Goal: Task Accomplishment & Management: Use online tool/utility

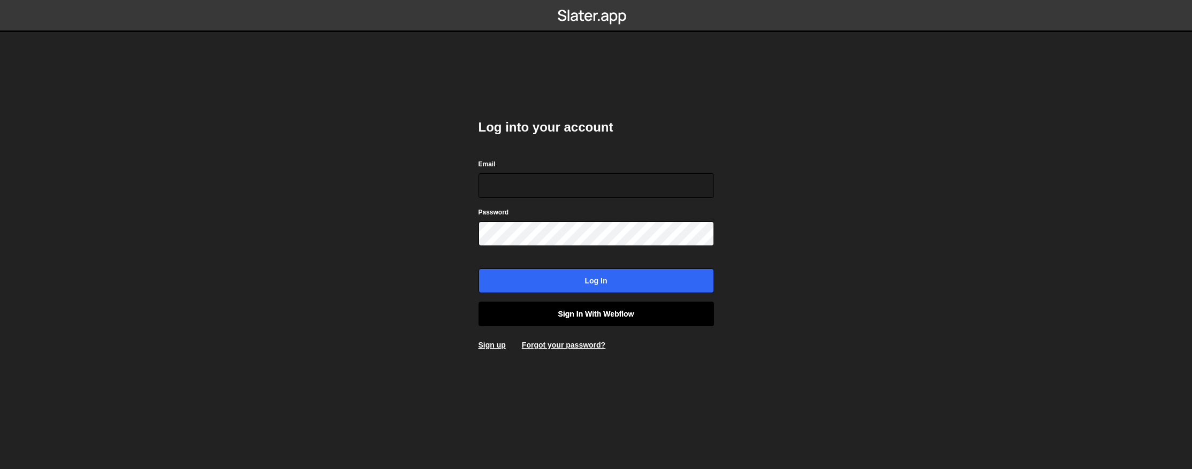
type input "[EMAIL_ADDRESS][DOMAIN_NAME]"
click at [596, 314] on link "Sign in with Webflow" at bounding box center [597, 314] width 236 height 25
click at [595, 314] on link "Sign in with Webflow" at bounding box center [597, 314] width 236 height 25
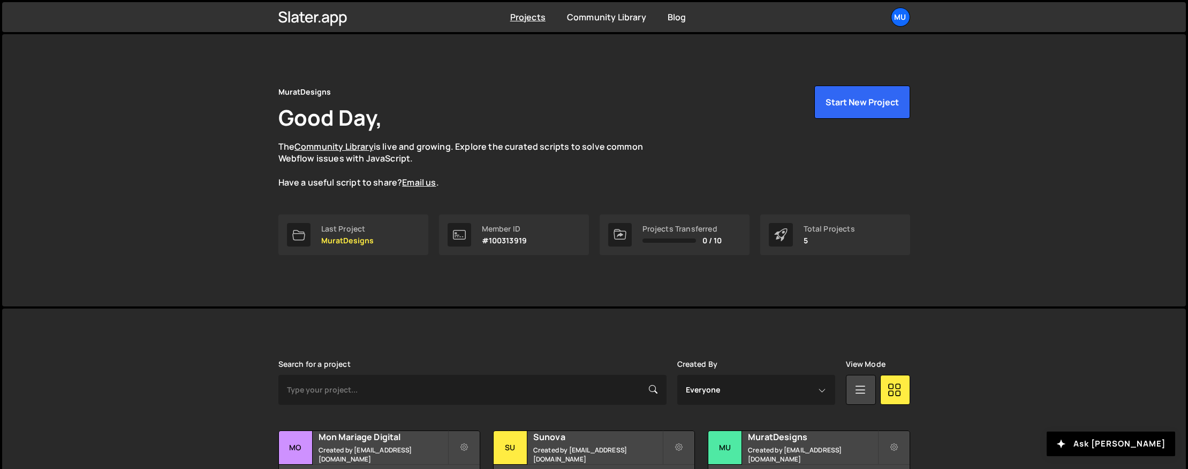
click at [634, 131] on div "MuratDesigns Good Day, The Community Library is live and growing. Explore the c…" at bounding box center [594, 137] width 632 height 103
click at [899, 19] on div "Mu" at bounding box center [900, 16] width 19 height 19
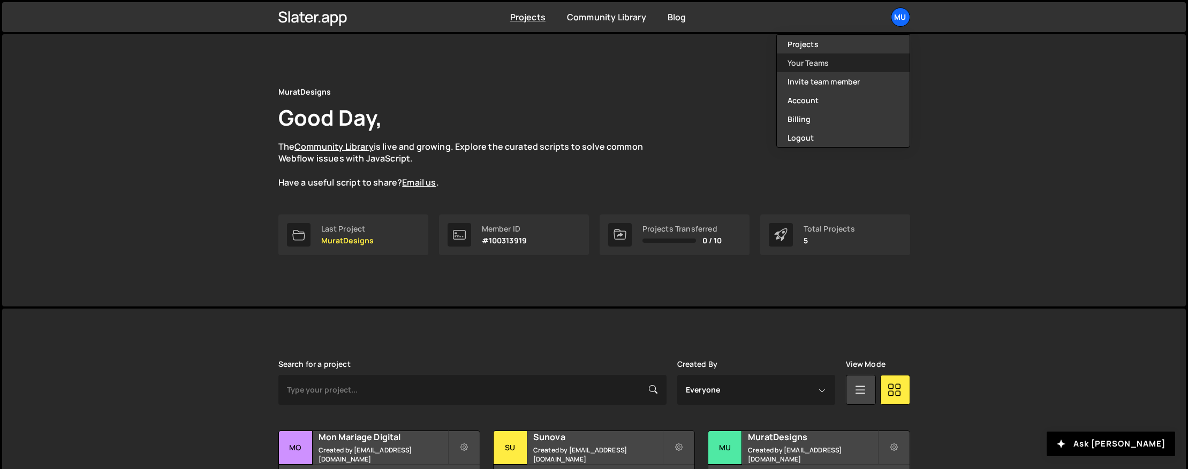
click at [793, 60] on link "Your Teams" at bounding box center [843, 63] width 133 height 19
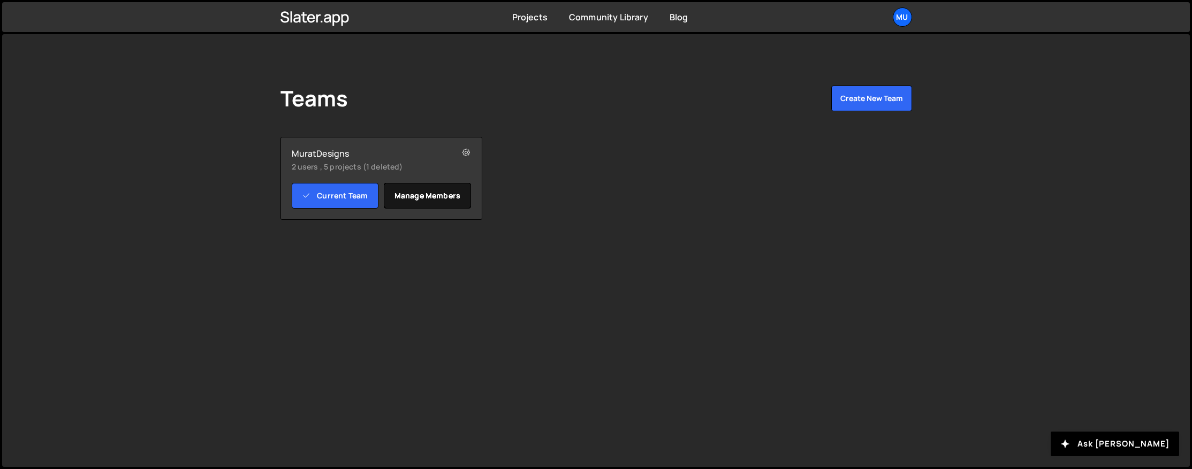
click at [407, 193] on link "Manage members" at bounding box center [427, 196] width 87 height 26
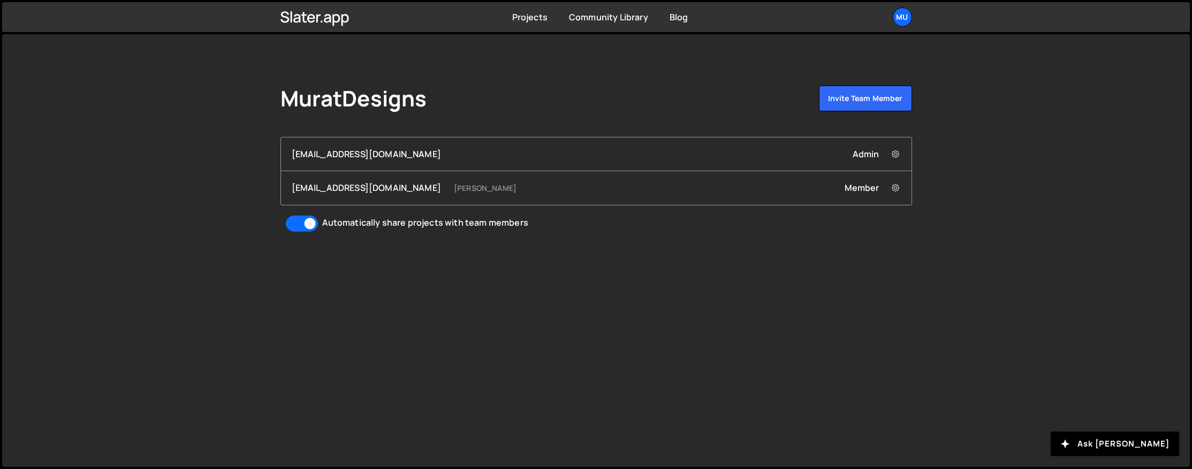
click at [874, 191] on div "Member Remove contact@uncyy.com from Team" at bounding box center [873, 188] width 56 height 12
click at [893, 188] on icon at bounding box center [895, 188] width 7 height 11
click at [869, 188] on div "Member Remove contact@uncyy.com from Team" at bounding box center [873, 188] width 56 height 12
click at [631, 270] on div "MuratDesigns Invite team member muratdesigns1@gmail.com Admin Remove muratdesig…" at bounding box center [596, 159] width 664 height 250
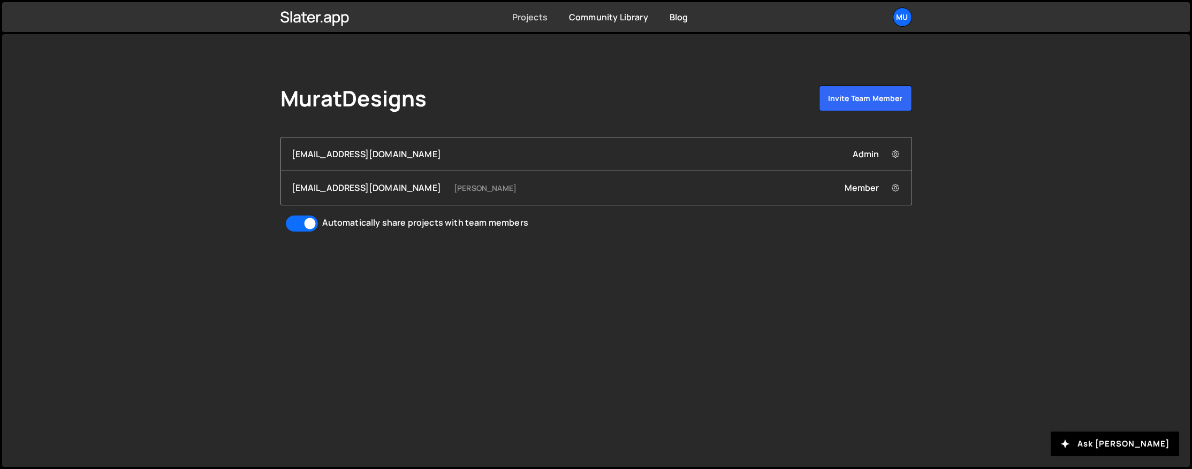
click at [546, 13] on link "Projects" at bounding box center [529, 17] width 35 height 12
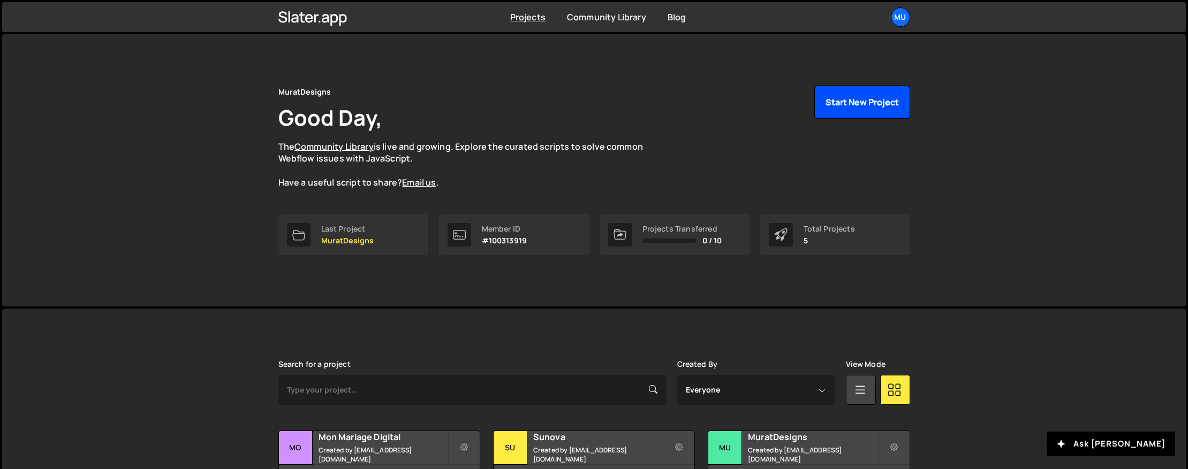
click at [858, 97] on button "Start New Project" at bounding box center [862, 102] width 96 height 33
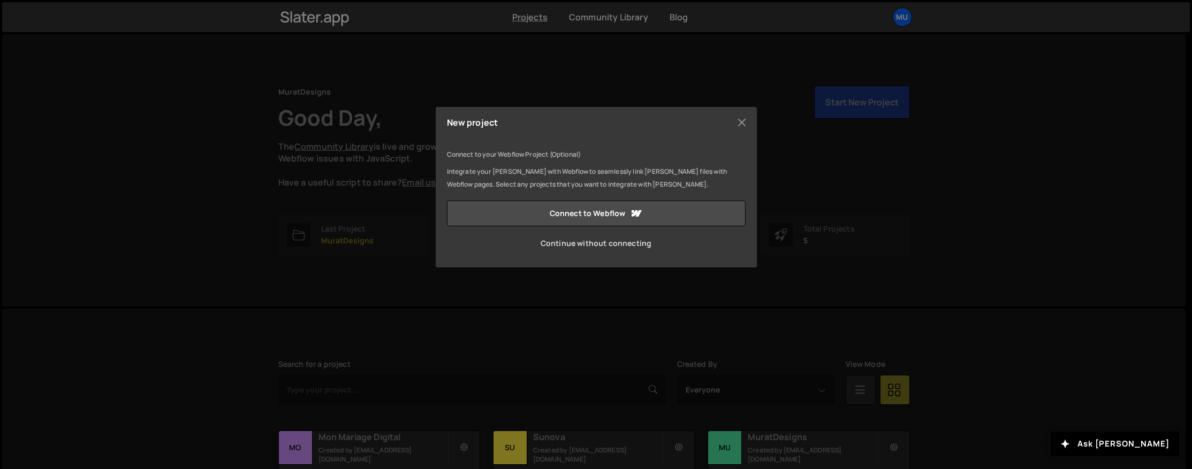
click at [594, 246] on link "Continue without connecting" at bounding box center [596, 244] width 299 height 26
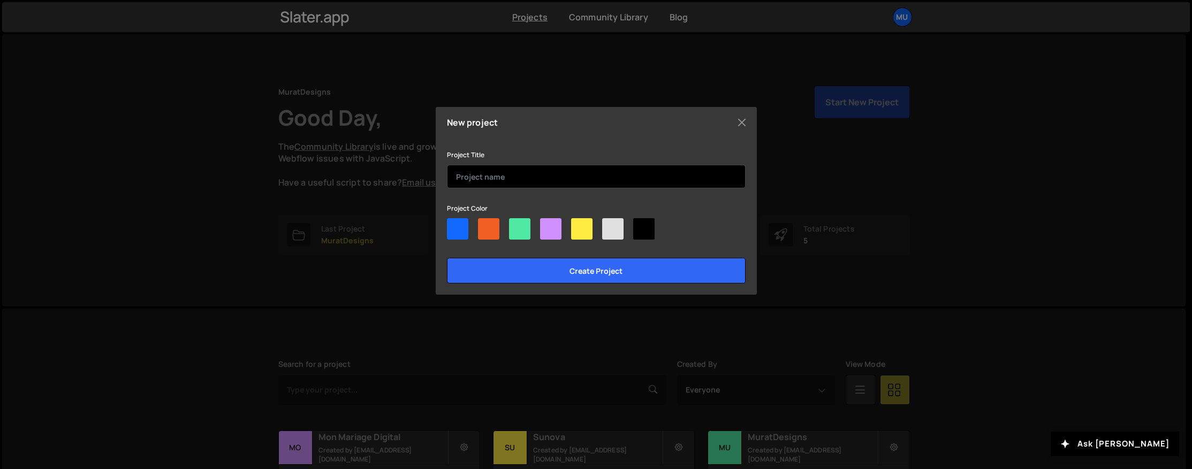
click at [512, 168] on input "text" at bounding box center [596, 177] width 299 height 24
type input "EcoBat"
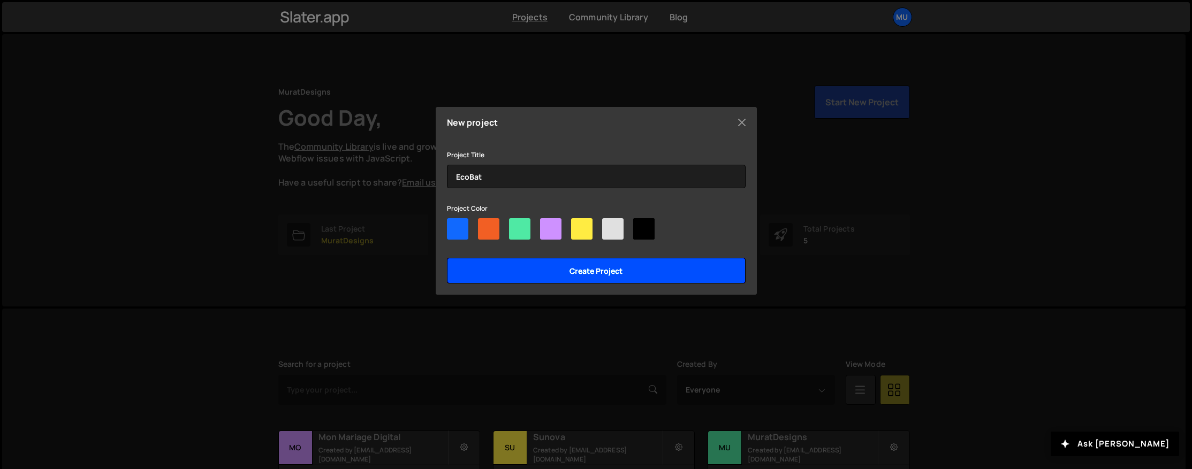
click at [585, 267] on input "Create project" at bounding box center [596, 271] width 299 height 26
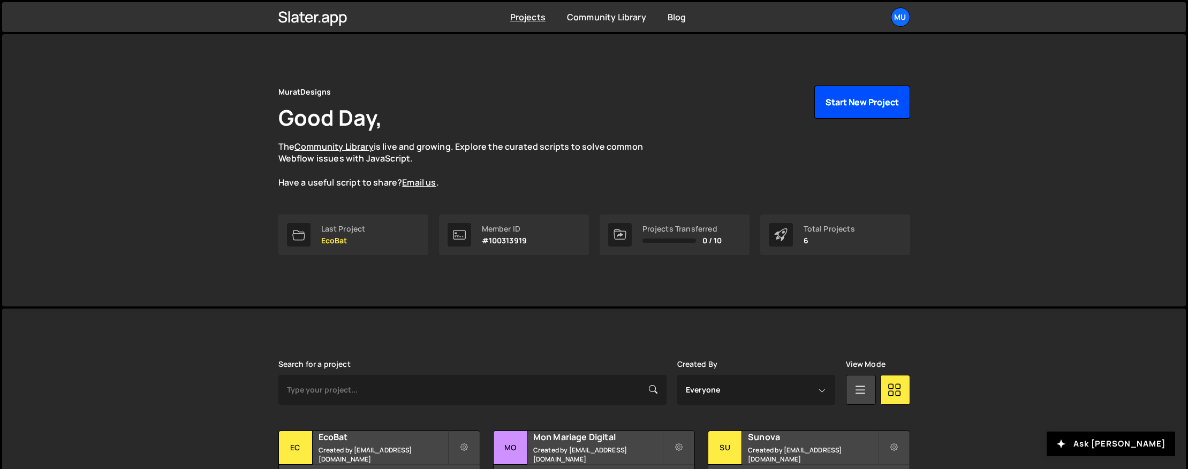
click at [872, 90] on button "Start New Project" at bounding box center [862, 102] width 96 height 33
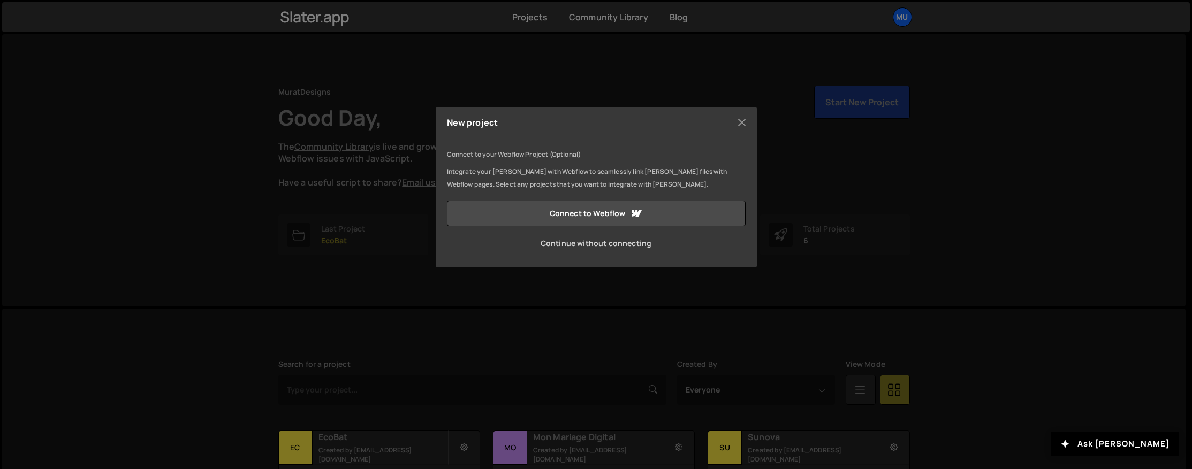
click at [587, 248] on link "Continue without connecting" at bounding box center [596, 244] width 299 height 26
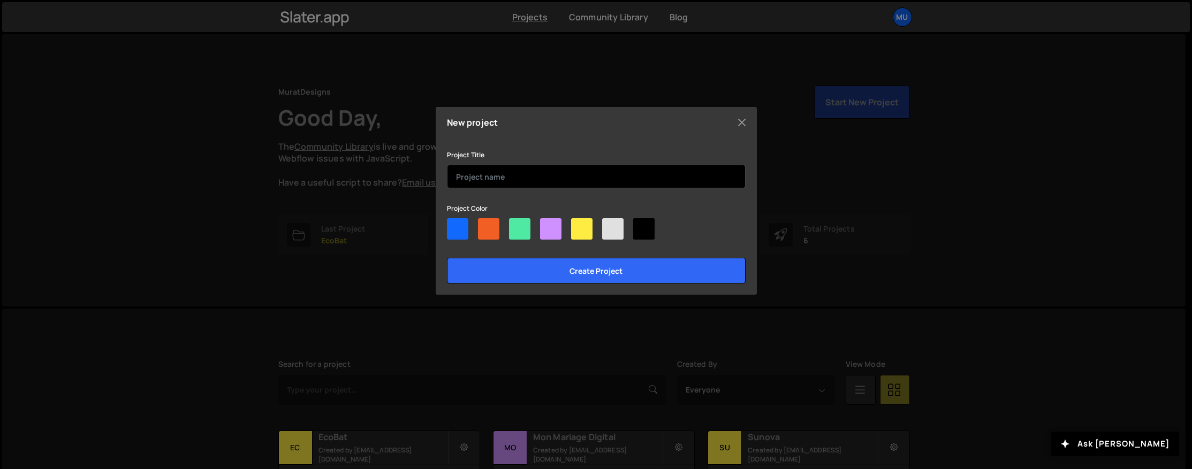
click at [540, 181] on input "text" at bounding box center [596, 177] width 299 height 24
type input "DEGECourtage"
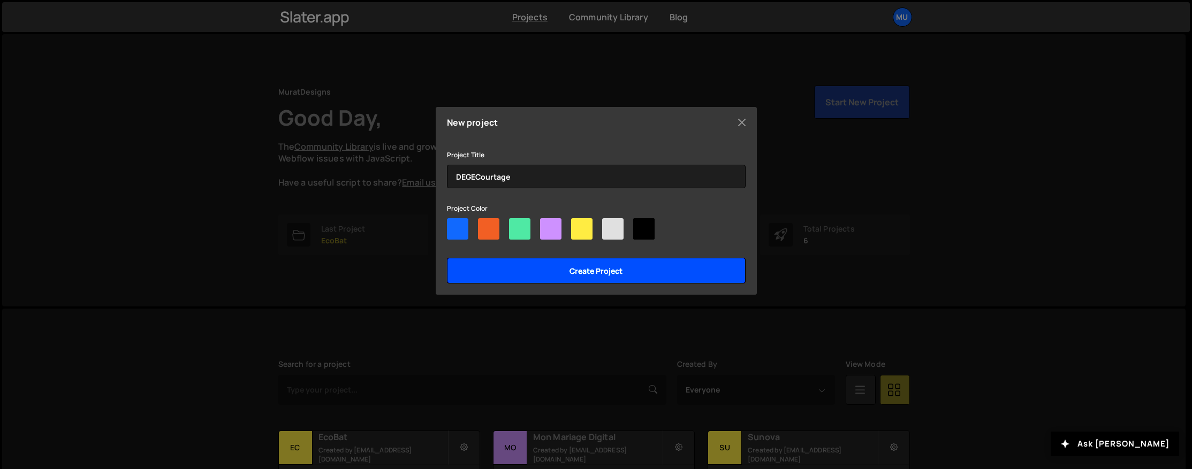
click at [495, 261] on input "Create project" at bounding box center [596, 271] width 299 height 26
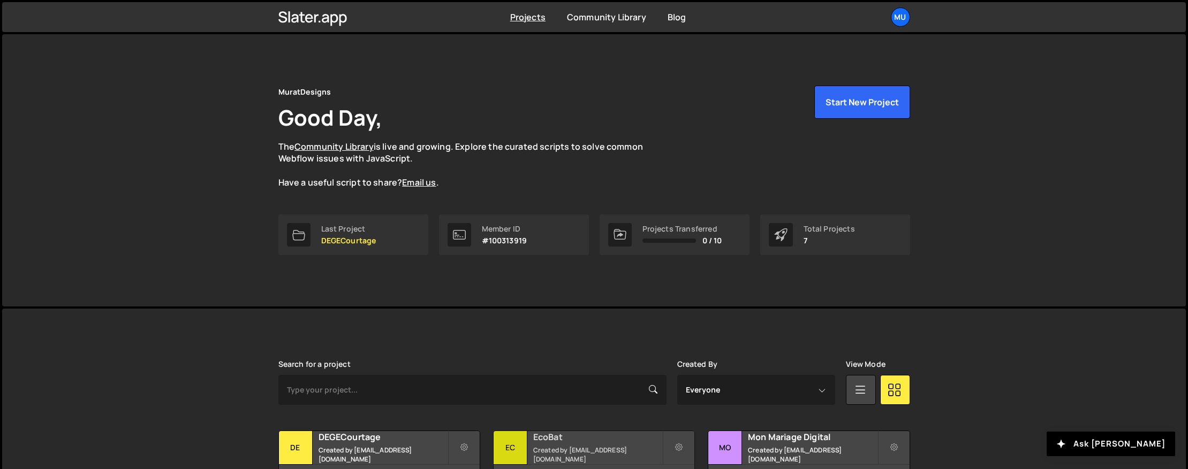
scroll to position [203, 0]
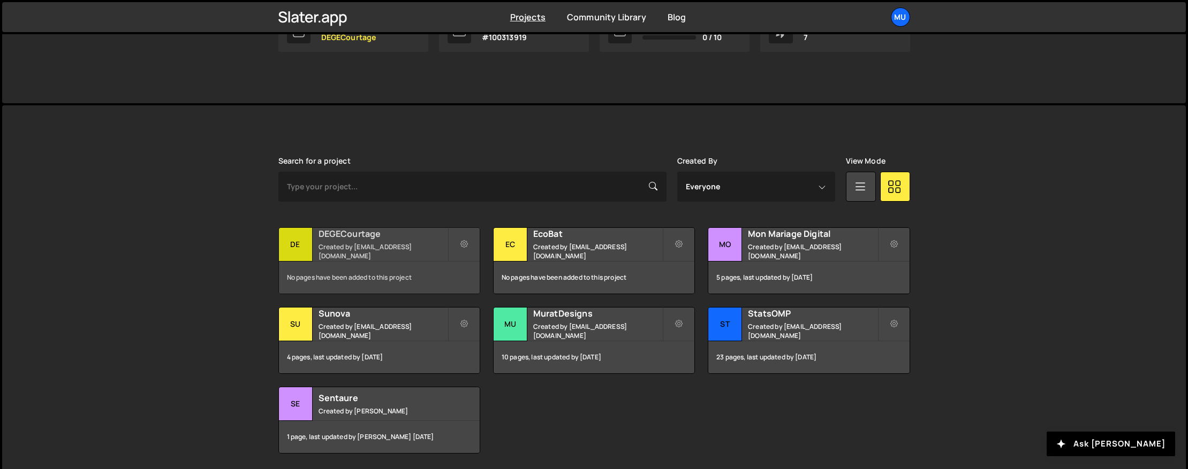
click at [310, 242] on div "DE" at bounding box center [296, 245] width 34 height 34
click at [513, 245] on div "Ec" at bounding box center [511, 245] width 34 height 34
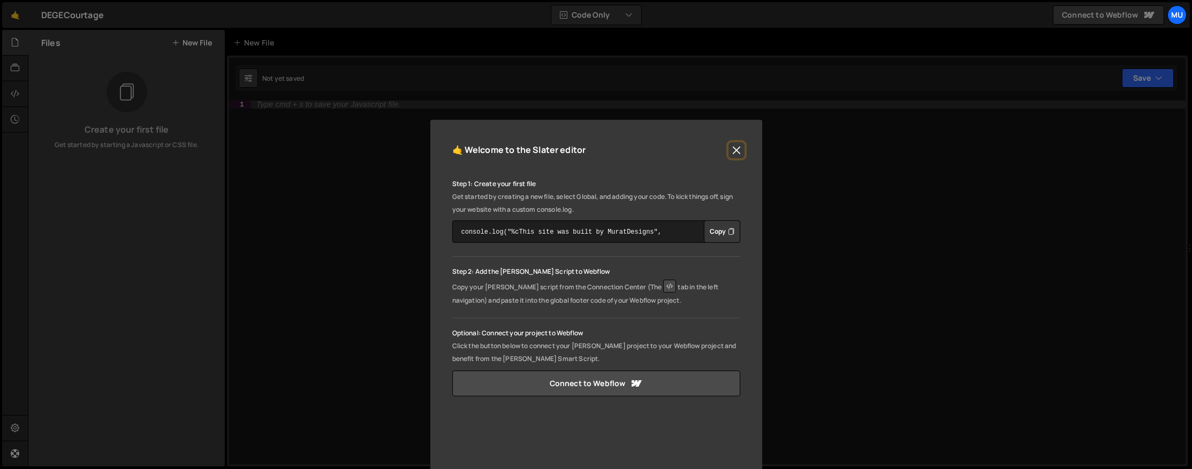
click at [736, 147] on button "Close" at bounding box center [737, 150] width 16 height 16
click at [739, 148] on button "Close" at bounding box center [737, 150] width 16 height 16
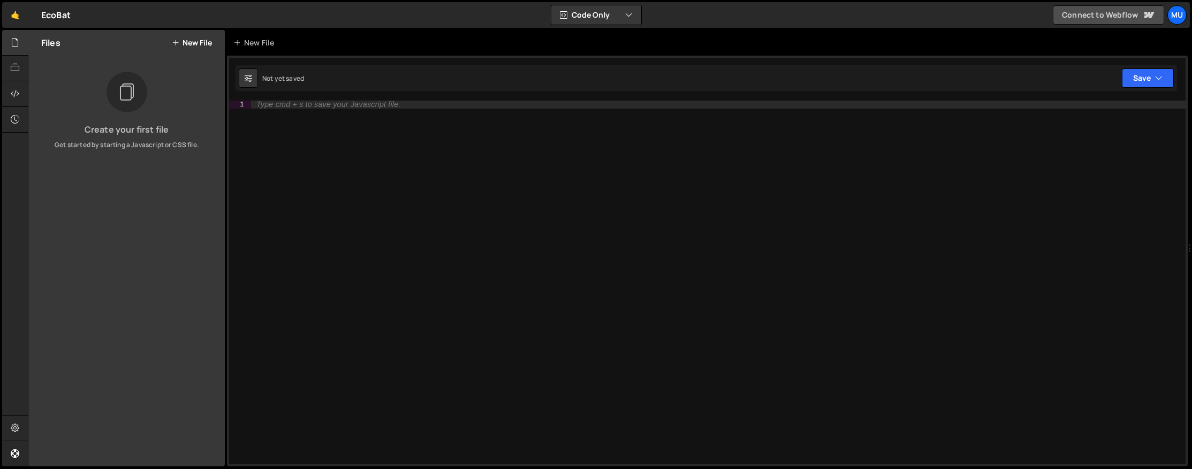
click at [1085, 9] on link "Connect to Webflow" at bounding box center [1108, 14] width 111 height 19
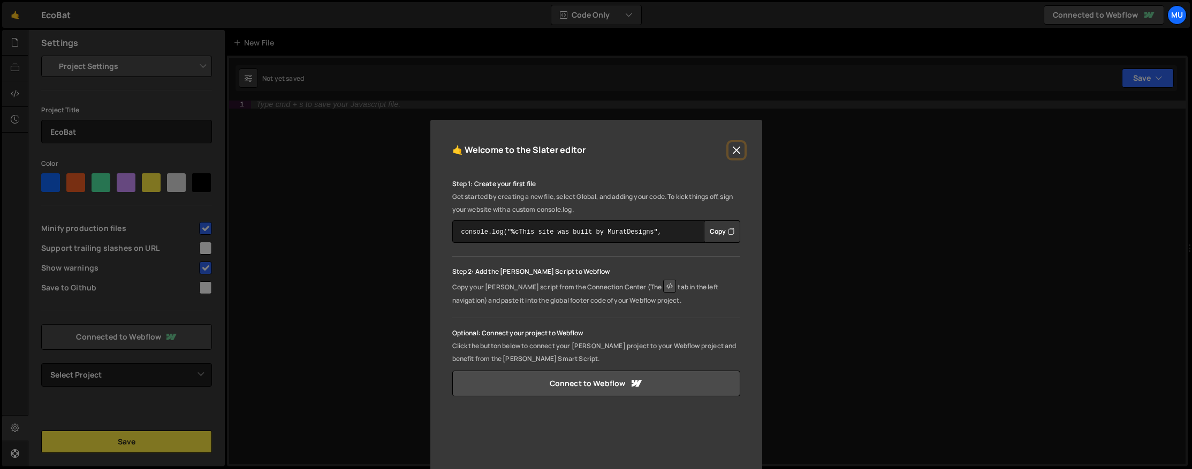
click at [734, 155] on button "Close" at bounding box center [737, 150] width 16 height 16
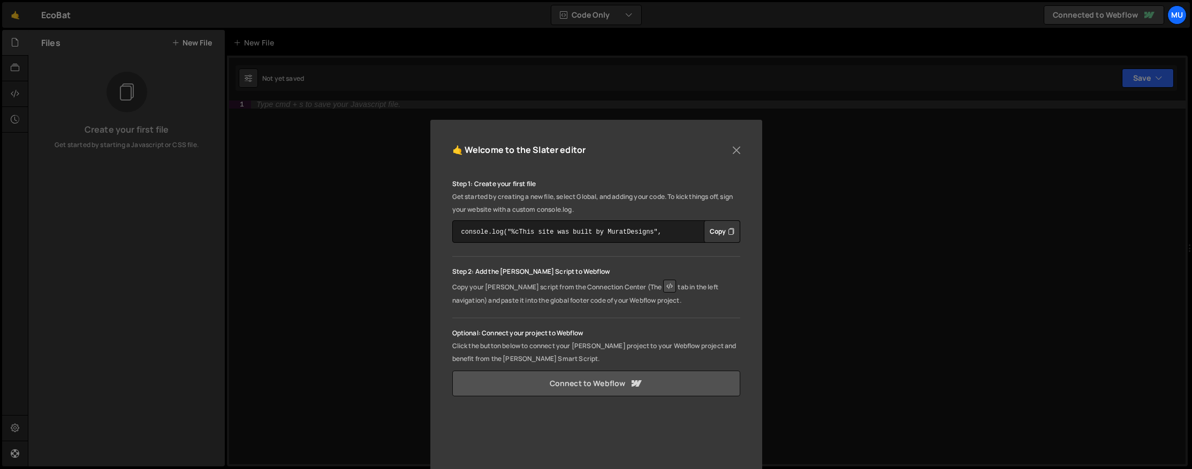
click at [617, 389] on link "Connect to Webflow" at bounding box center [596, 384] width 288 height 26
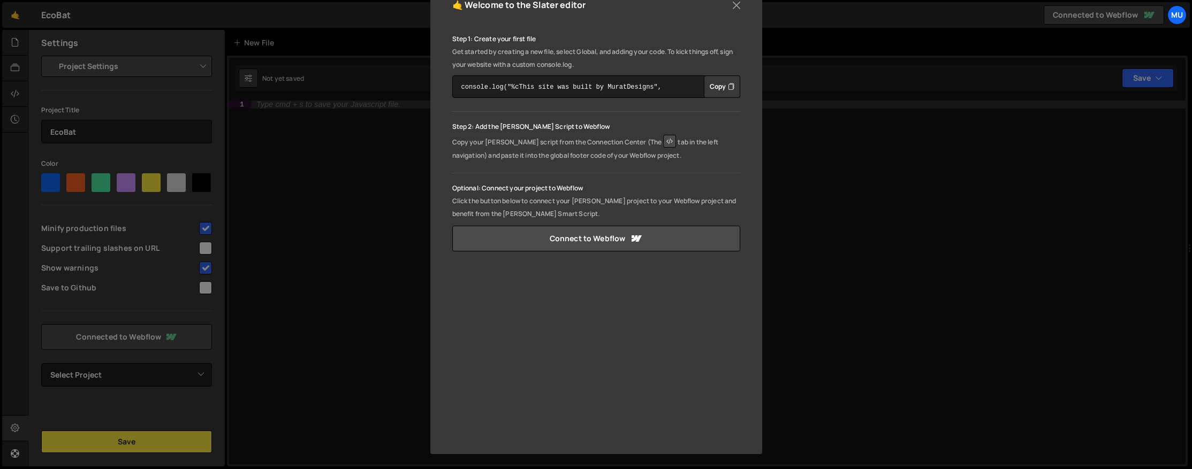
scroll to position [13, 0]
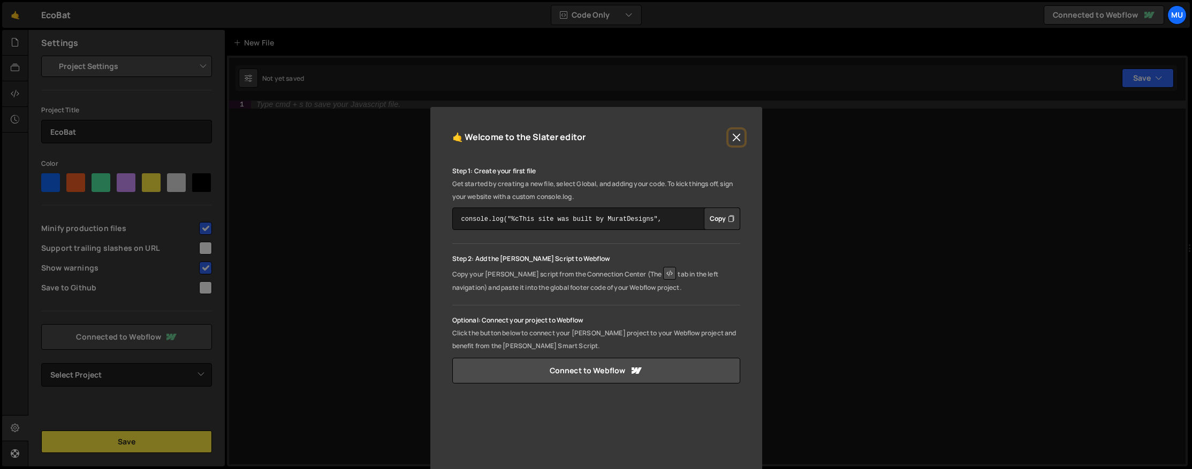
click at [738, 137] on button "Close" at bounding box center [737, 138] width 16 height 16
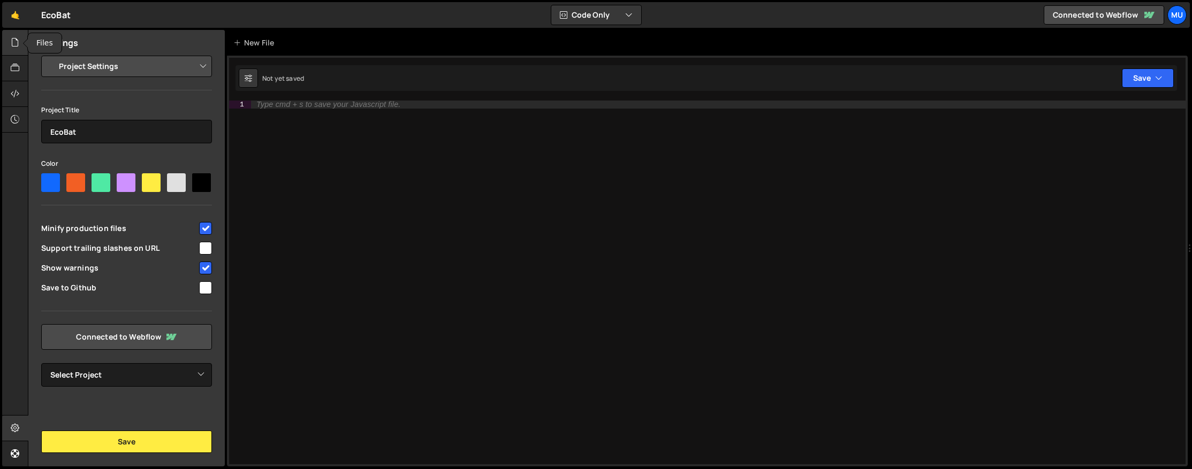
click at [17, 43] on icon at bounding box center [15, 42] width 9 height 12
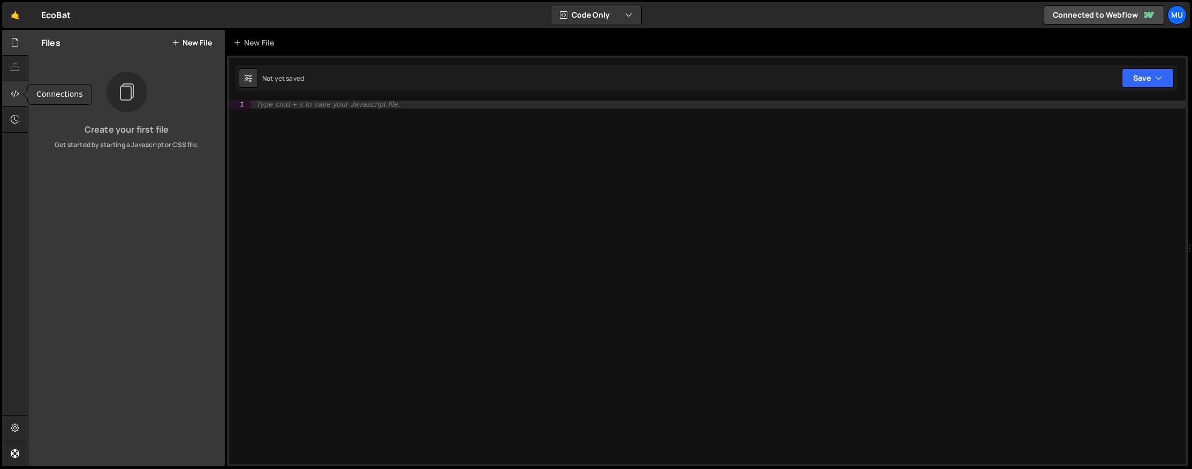
click at [13, 97] on icon at bounding box center [15, 94] width 9 height 12
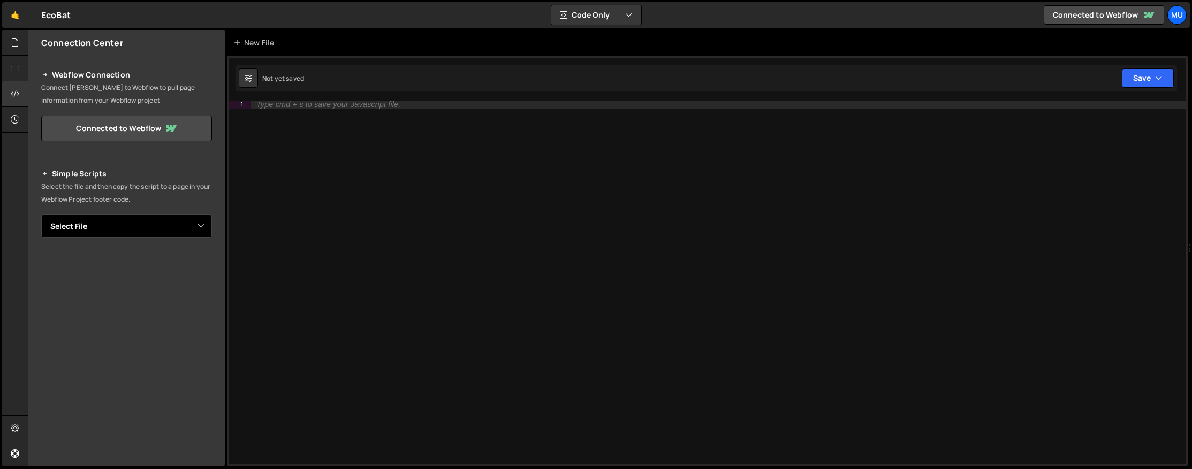
scroll to position [16, 0]
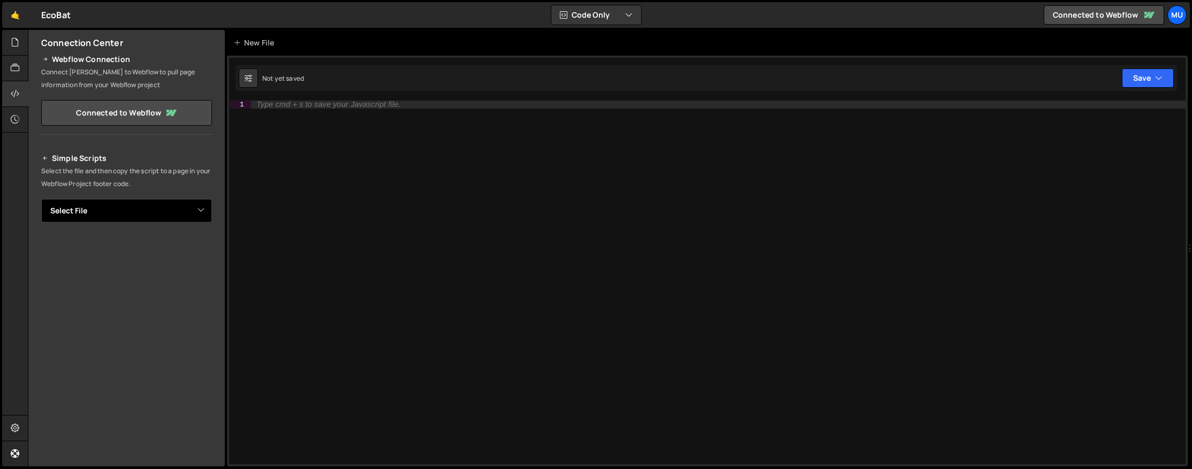
click at [158, 203] on select "Select File" at bounding box center [126, 211] width 171 height 24
click at [41, 199] on select "Select File" at bounding box center [126, 211] width 171 height 24
click at [125, 105] on link "Connected to Webflow" at bounding box center [126, 113] width 171 height 26
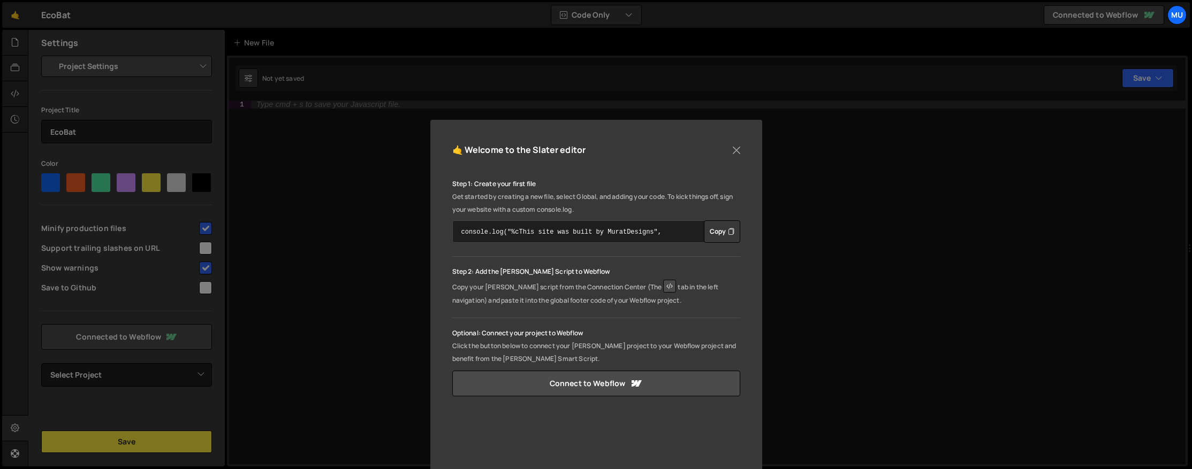
click at [625, 230] on textarea "console.log("%cThis site was built by MuratDesigns", "background:blue;color:#ff…" at bounding box center [596, 232] width 288 height 22
click at [628, 230] on textarea "console.log("%cThis site was built by MuratDesigns", "background:blue;color:#ff…" at bounding box center [596, 232] width 288 height 22
click at [641, 295] on p "Copy your Slater script from the Connection Center (The tab in the left navigat…" at bounding box center [596, 292] width 288 height 29
click at [663, 291] on icon at bounding box center [669, 286] width 13 height 13
click at [733, 151] on button "Close" at bounding box center [737, 150] width 16 height 16
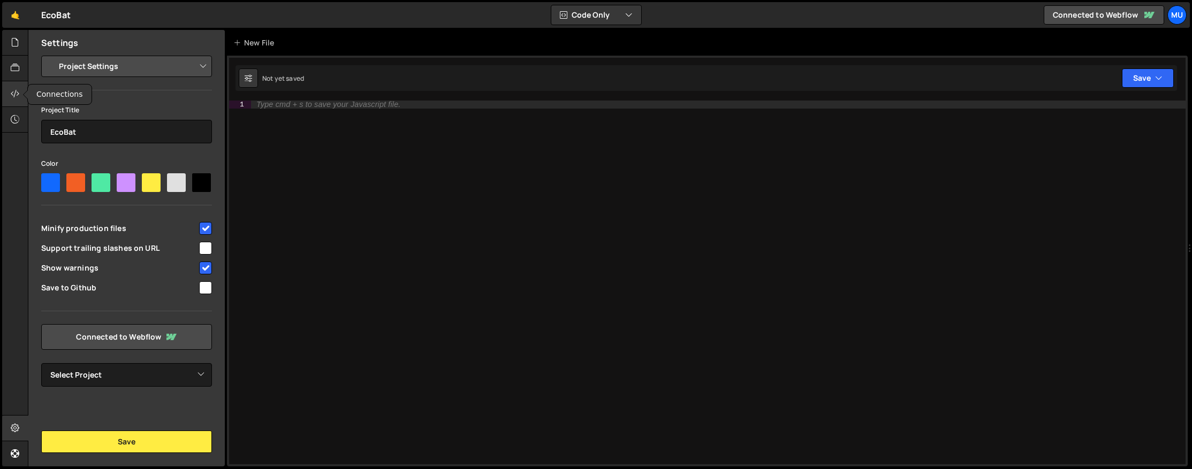
click at [20, 95] on div at bounding box center [15, 94] width 26 height 26
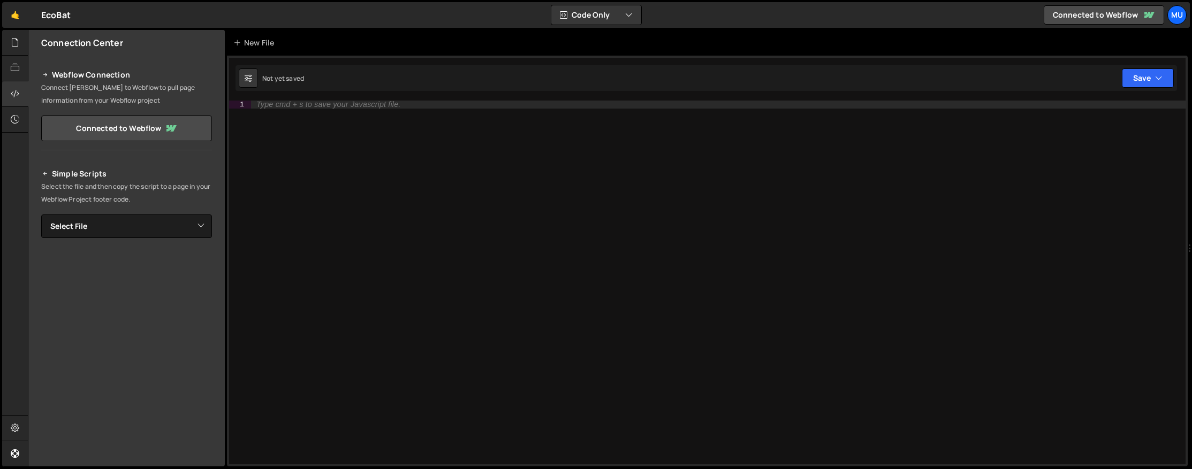
scroll to position [16, 0]
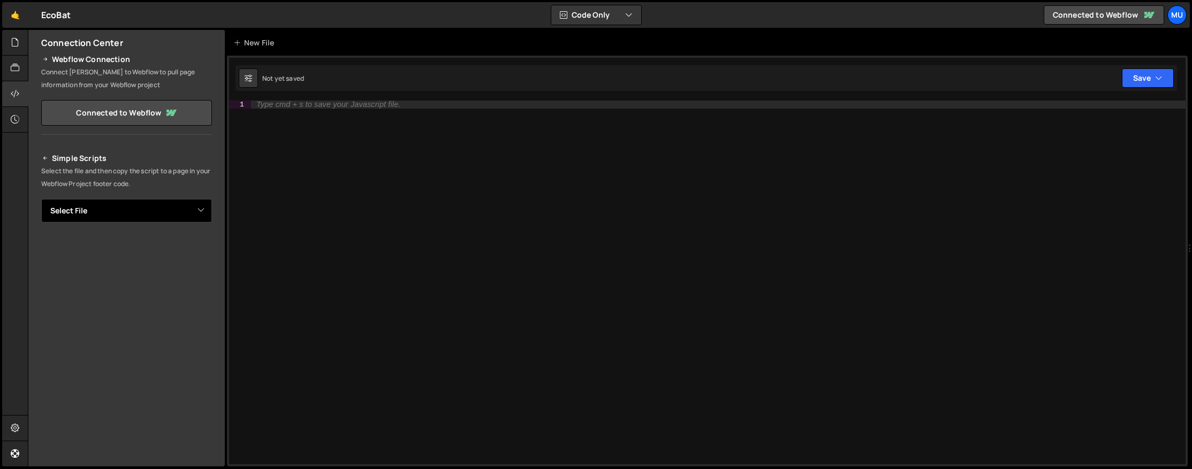
click at [83, 211] on select "Select File" at bounding box center [126, 211] width 171 height 24
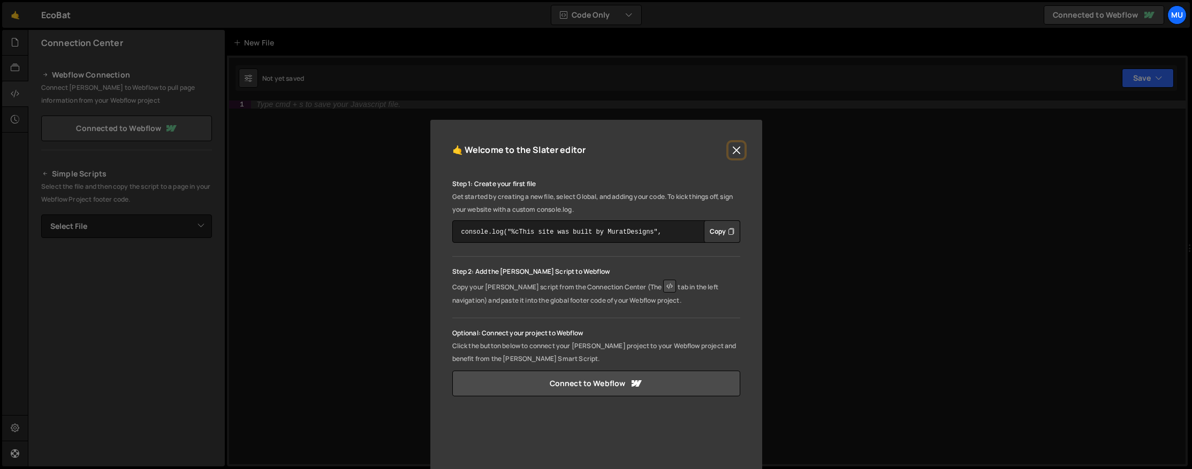
click at [731, 156] on button "Close" at bounding box center [737, 150] width 16 height 16
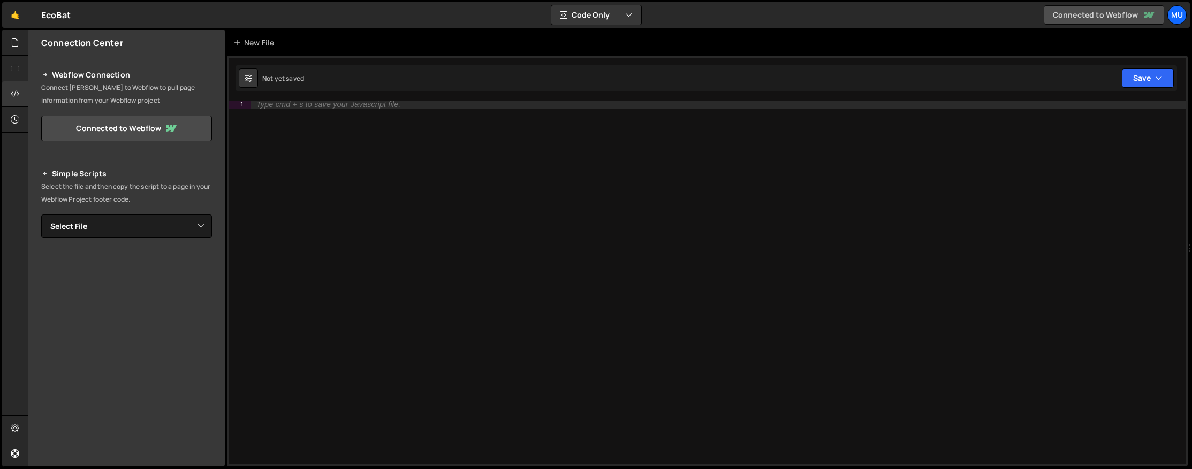
click at [1147, 16] on icon at bounding box center [1149, 15] width 10 height 6
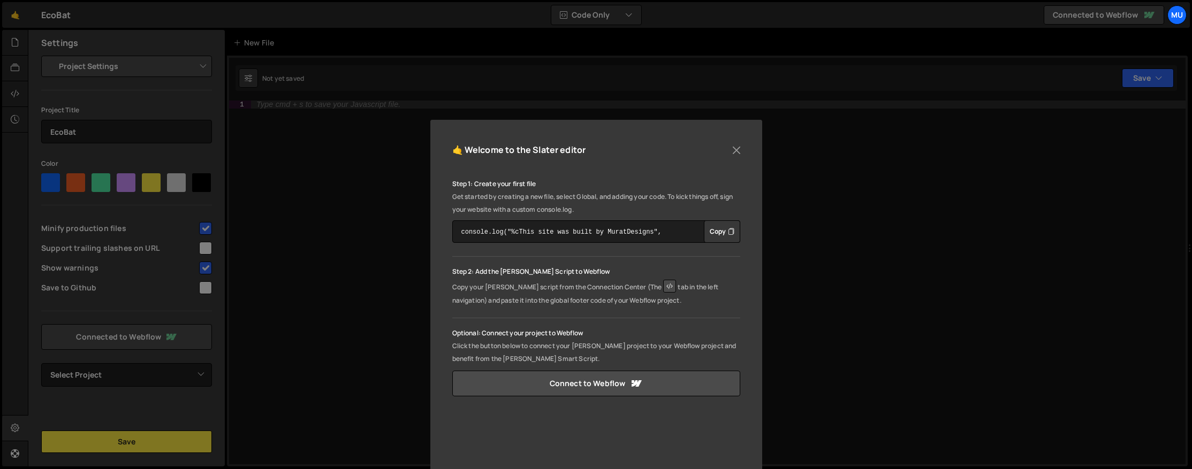
scroll to position [145, 0]
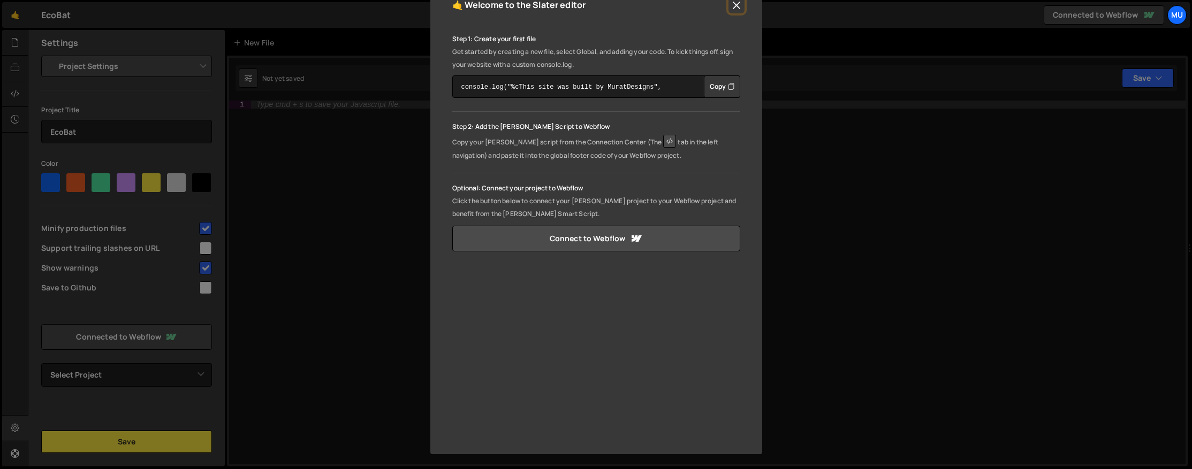
click at [734, 10] on button "Close" at bounding box center [737, 5] width 16 height 16
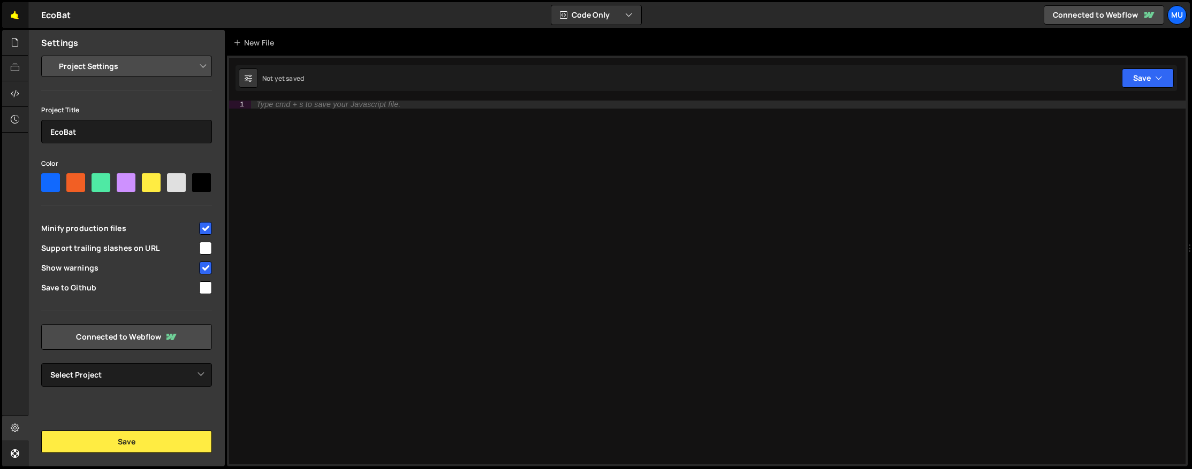
click at [20, 21] on link "🤙" at bounding box center [15, 15] width 26 height 26
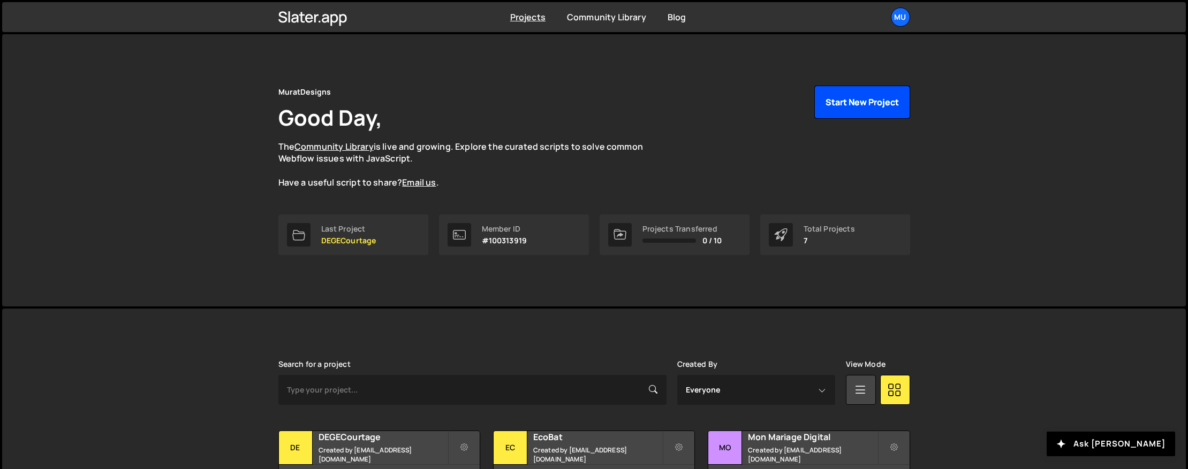
click at [836, 100] on button "Start New Project" at bounding box center [862, 102] width 96 height 33
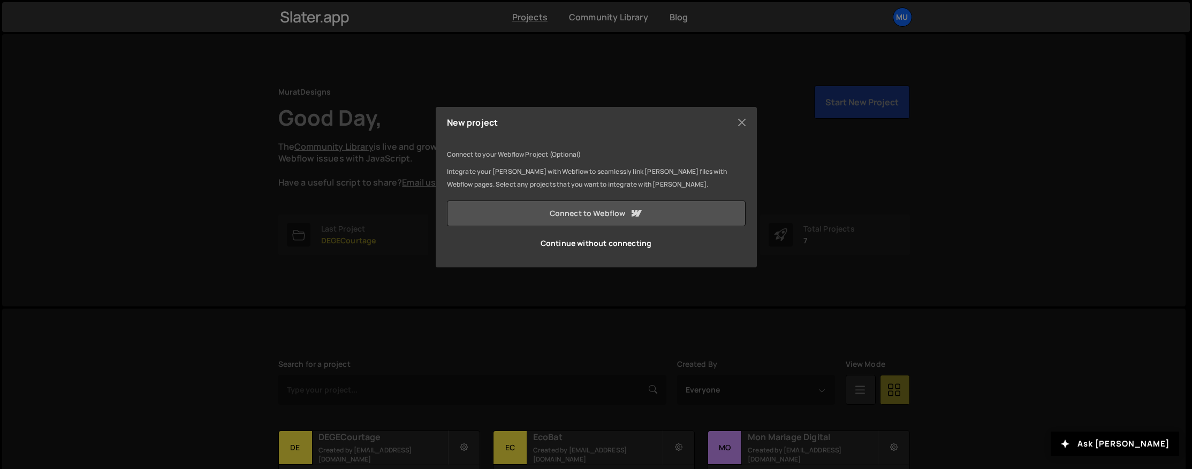
click at [574, 216] on link "Connect to Webflow" at bounding box center [596, 214] width 299 height 26
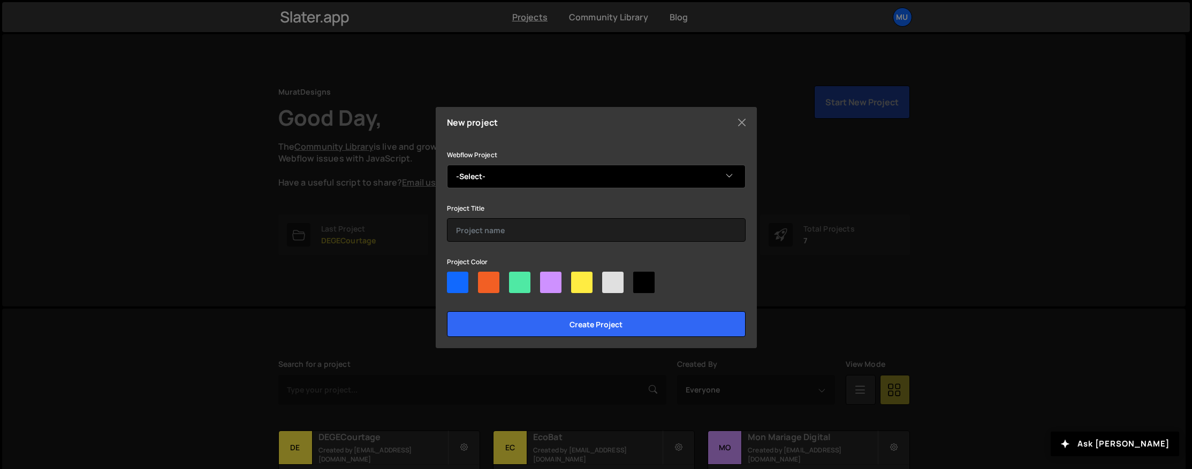
click at [522, 176] on select "-Select- Ecobat" at bounding box center [596, 177] width 299 height 24
select select "68a421a9fa9c8b56eb728ebb"
click at [447, 165] on select "-Select- Ecobat" at bounding box center [596, 177] width 299 height 24
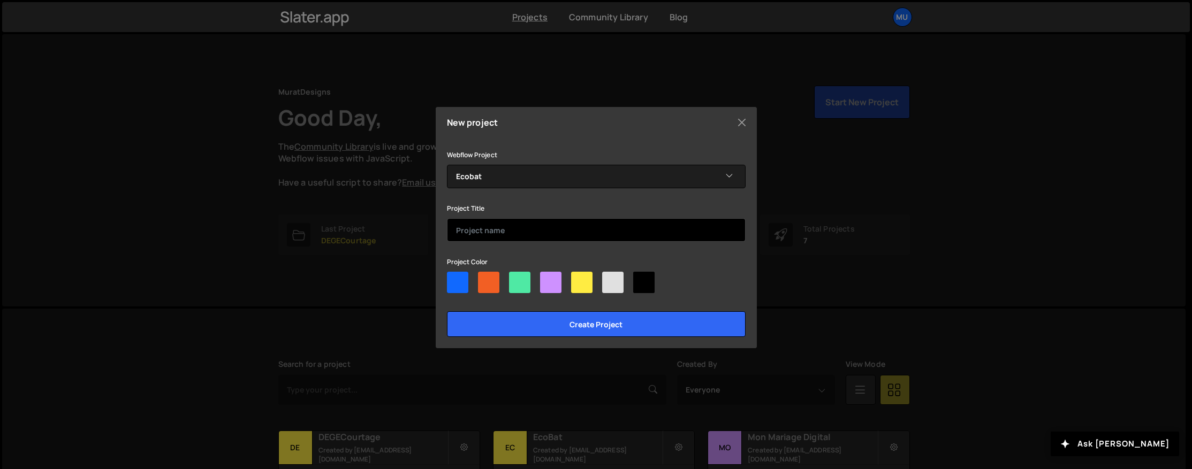
click at [482, 230] on input "text" at bounding box center [596, 230] width 299 height 24
type input "ECOBAT"
click at [451, 276] on div at bounding box center [457, 282] width 21 height 21
click at [451, 276] on input"] "radio" at bounding box center [450, 275] width 7 height 7
radio input"] "true"
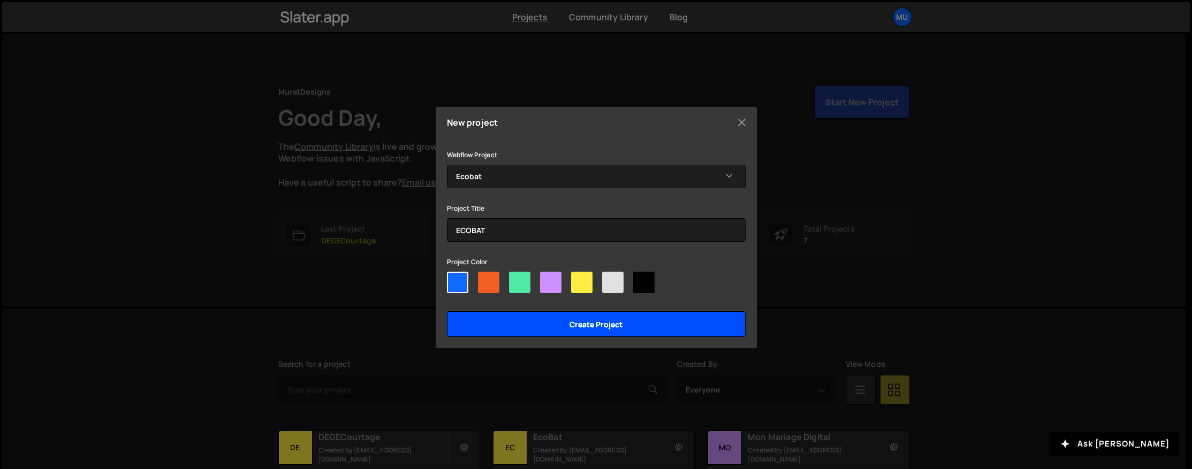
click at [537, 324] on input "Create project" at bounding box center [596, 325] width 299 height 26
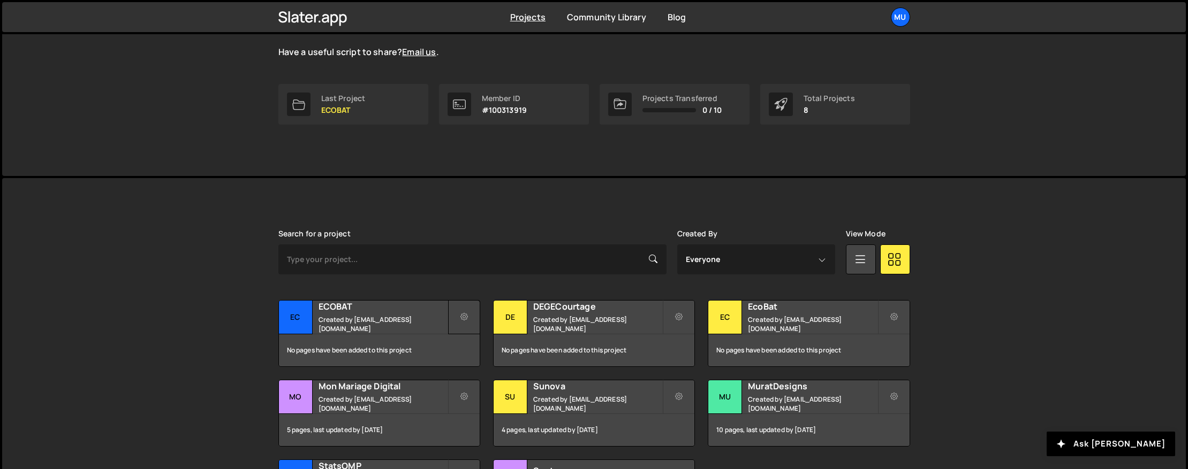
scroll to position [186, 0]
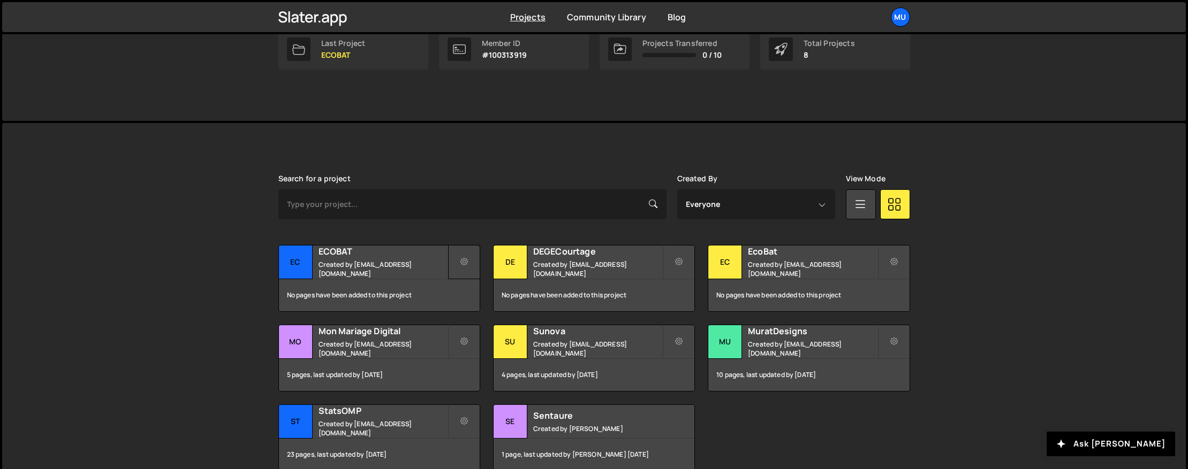
click at [467, 260] on icon at bounding box center [463, 262] width 7 height 11
click at [362, 257] on h2 "ECOBAT" at bounding box center [383, 252] width 129 height 12
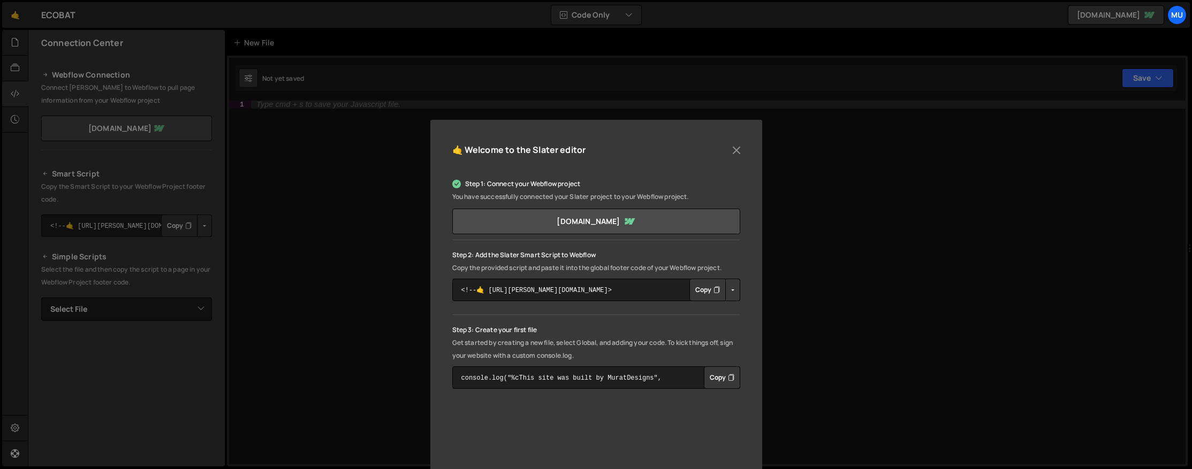
click at [704, 289] on button "Copy" at bounding box center [707, 290] width 36 height 22
click at [740, 149] on button "Close" at bounding box center [737, 150] width 16 height 16
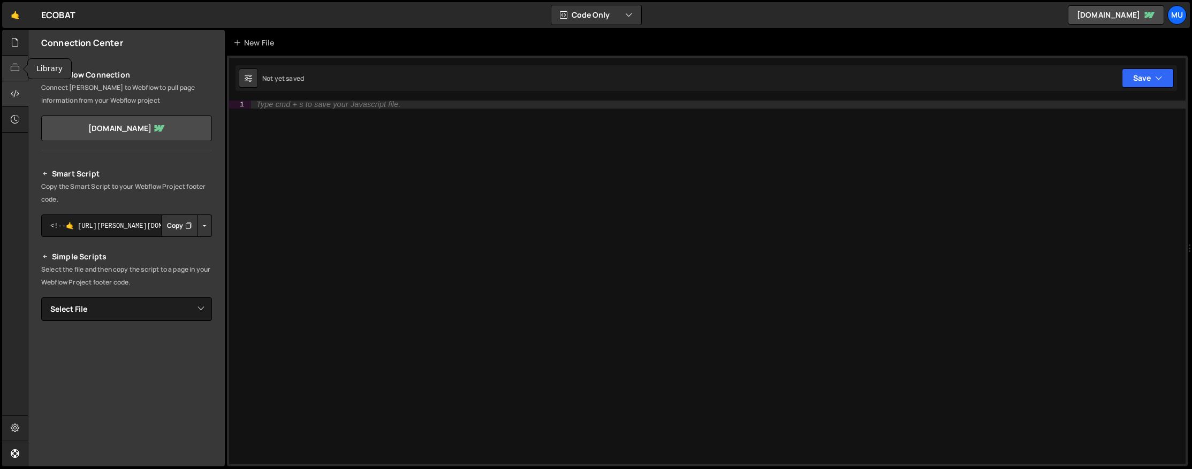
click at [19, 61] on div at bounding box center [15, 69] width 26 height 26
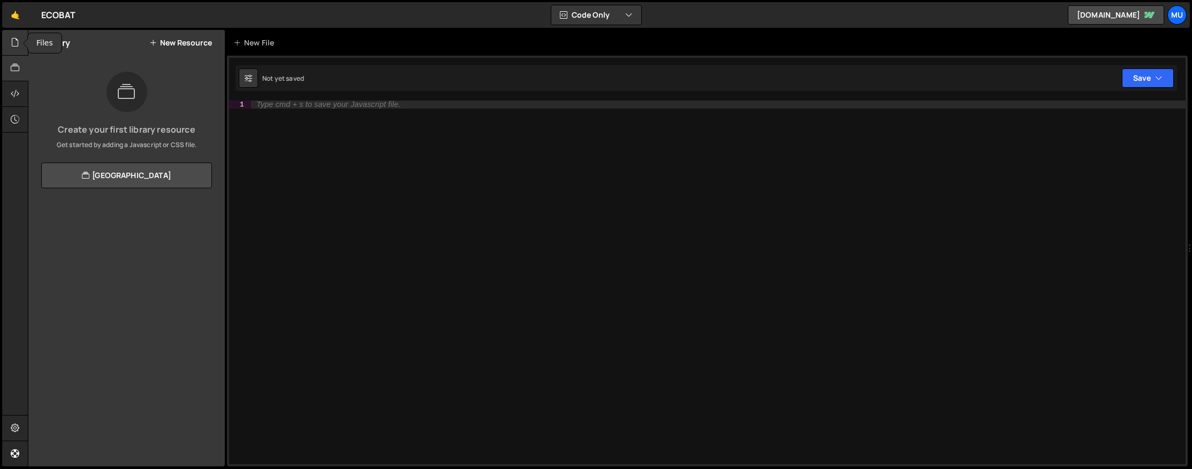
click at [16, 42] on icon at bounding box center [15, 42] width 9 height 12
click at [191, 39] on button "New File" at bounding box center [192, 43] width 40 height 9
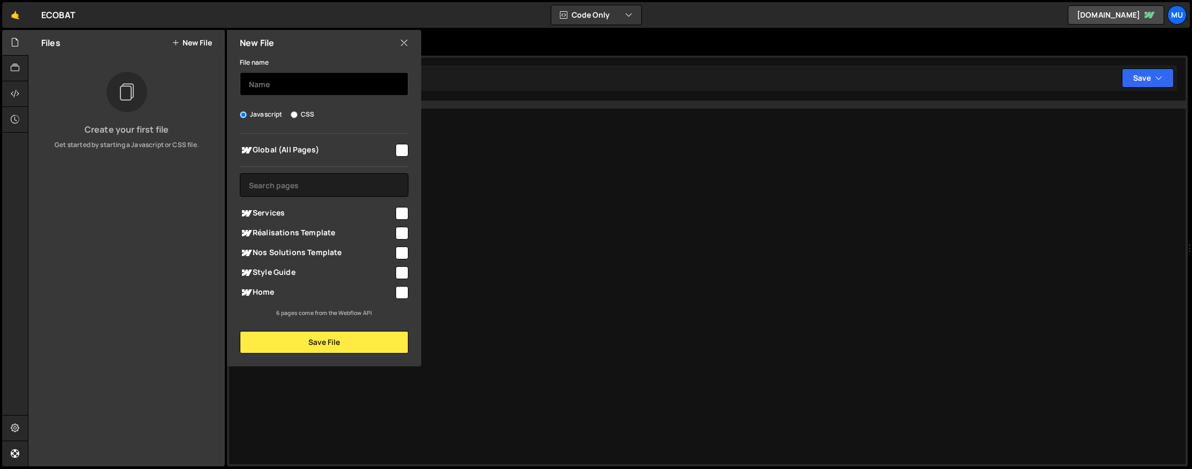
click at [297, 89] on input "text" at bounding box center [324, 84] width 169 height 24
type input "Smooth Scroll"
click at [291, 156] on span "Global (All Pages)" at bounding box center [317, 150] width 154 height 13
checkbox input "true"
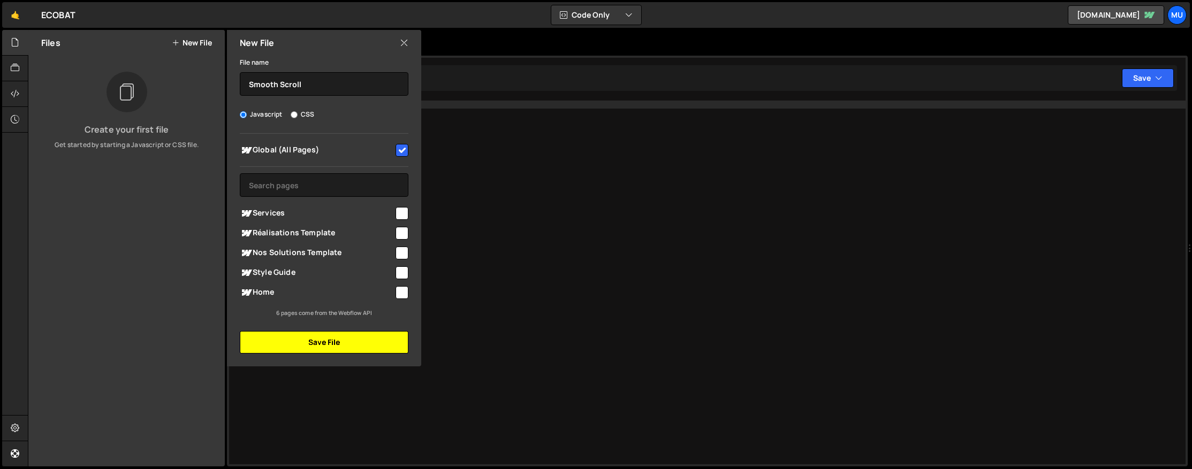
click at [321, 340] on button "Save File" at bounding box center [324, 342] width 169 height 22
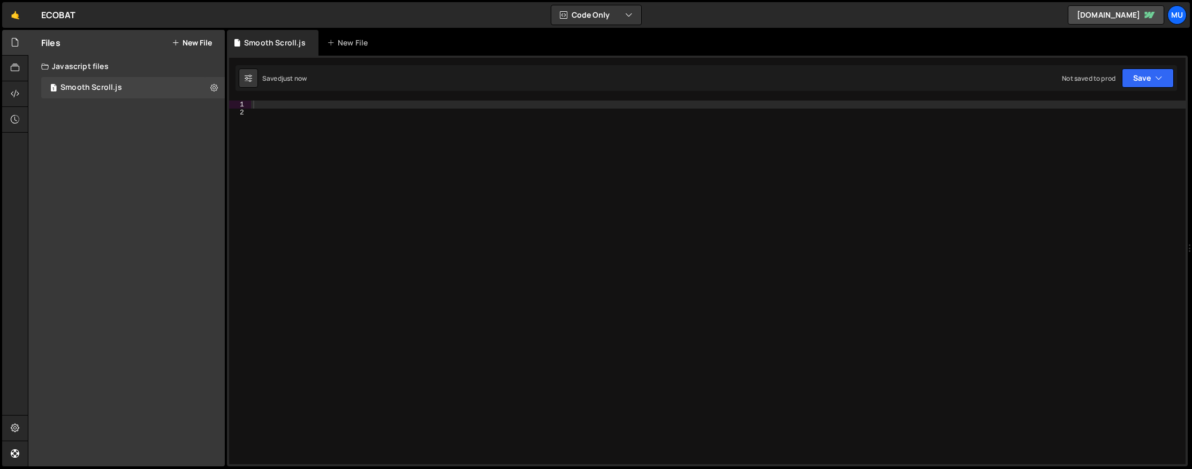
click at [370, 172] on div at bounding box center [718, 291] width 935 height 380
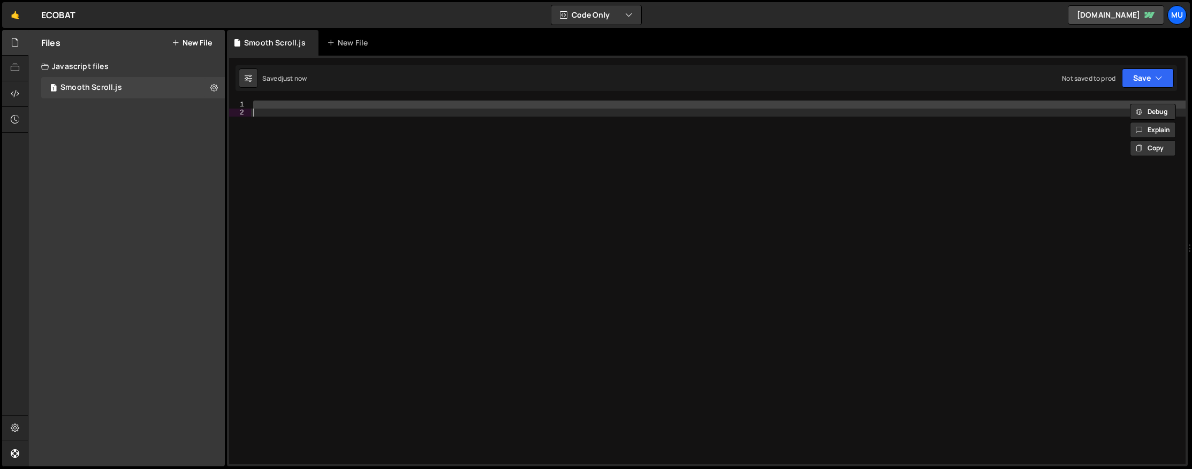
paste textarea
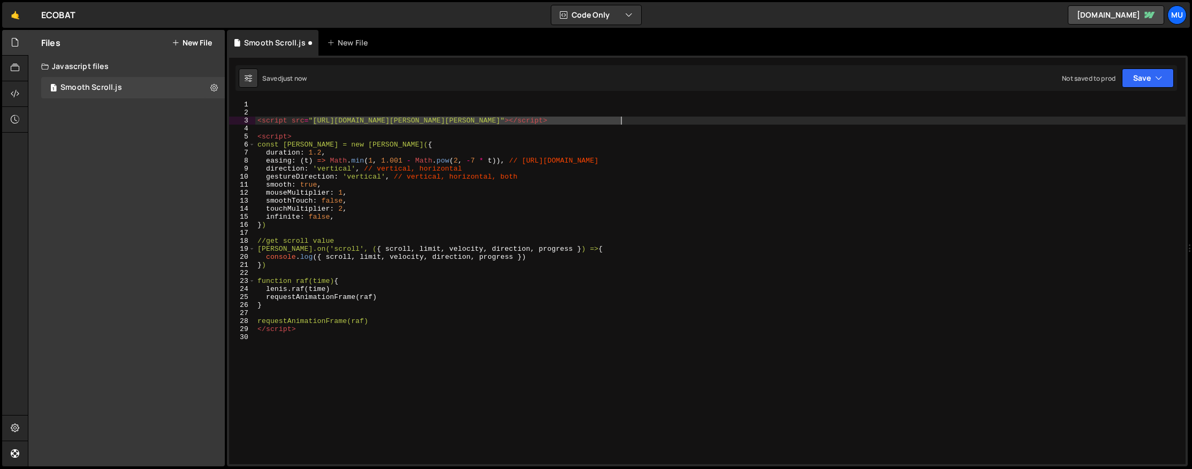
drag, startPoint x: 315, startPoint y: 120, endPoint x: 620, endPoint y: 117, distance: 305.7
click at [620, 117] on div "< script src = "https://cdn.jsdelivr.net/gh/studio-freight/lenis@0.2.28/bundled…" at bounding box center [720, 291] width 930 height 380
type textarea "<script src="https://cdn.jsdelivr.net/gh/studio-freight/lenis@0.2.28/bundled/le…"
click at [218, 85] on button at bounding box center [213, 87] width 19 height 19
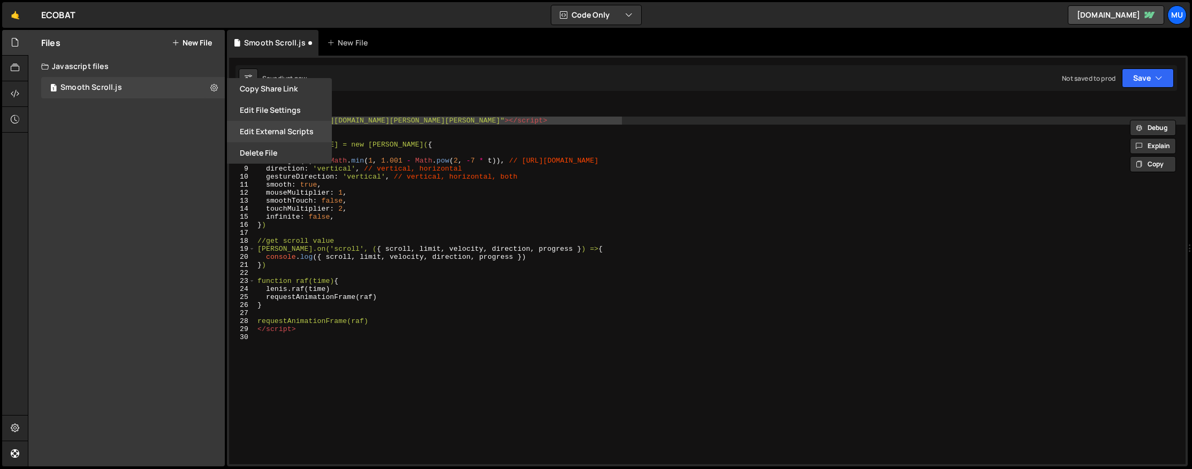
click at [276, 122] on button "Edit External Scripts" at bounding box center [279, 131] width 105 height 21
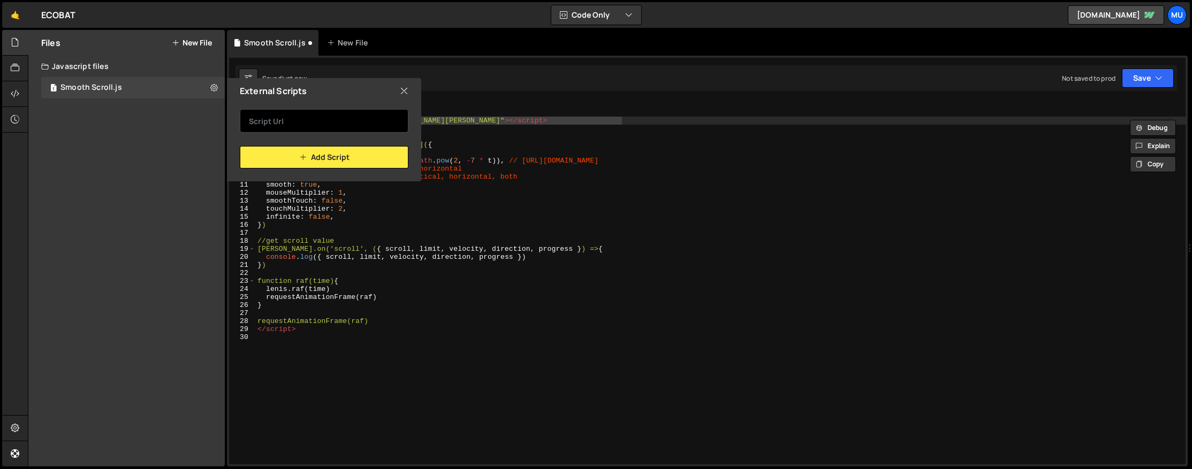
click at [320, 128] on input "text" at bounding box center [324, 121] width 169 height 24
paste input "https://cdn.jsdelivr.net/gh/studio-freight/lenis@0.2.28/bundled/lenis.js"
type input "https://cdn.jsdelivr.net/gh/studio-freight/lenis@0.2.28/bundled/lenis.js"
click at [407, 87] on icon at bounding box center [404, 91] width 9 height 12
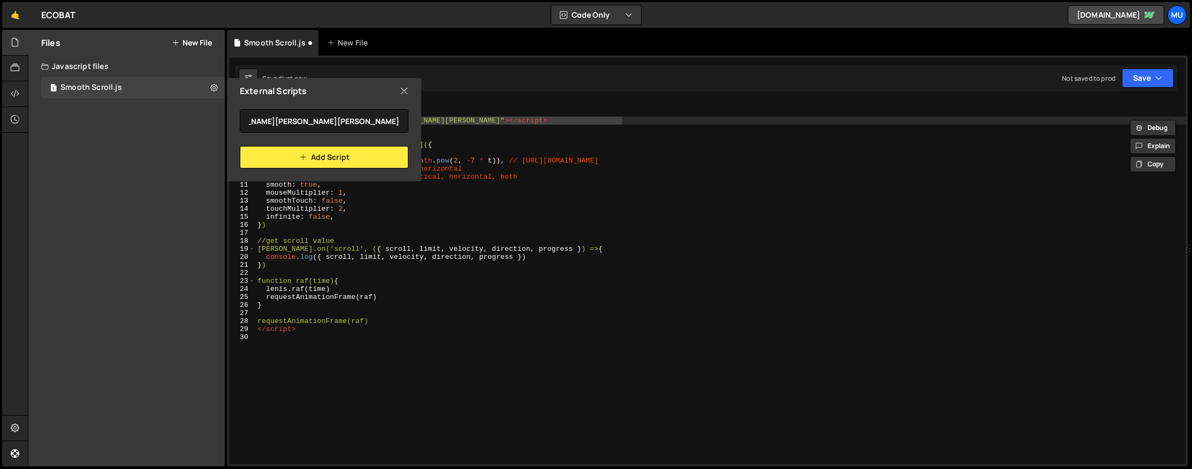
scroll to position [0, 0]
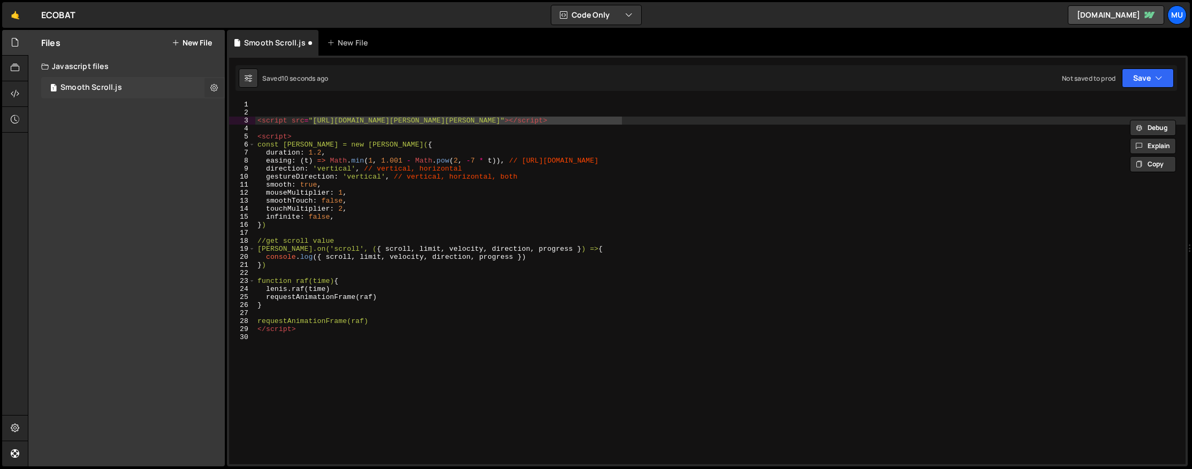
click at [209, 86] on button at bounding box center [213, 87] width 19 height 19
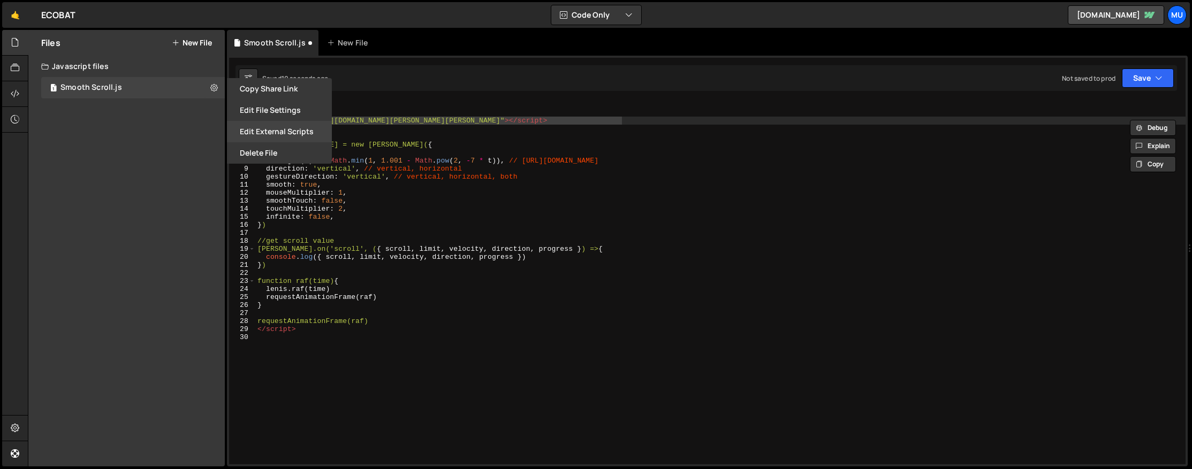
click at [261, 130] on button "Edit External Scripts" at bounding box center [279, 131] width 105 height 21
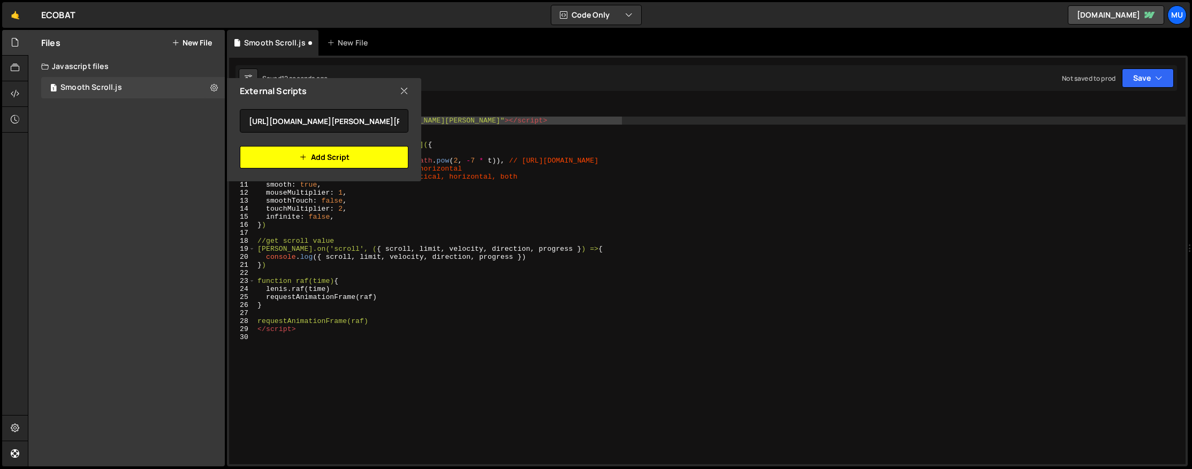
click at [353, 157] on button "Add Script" at bounding box center [324, 157] width 169 height 22
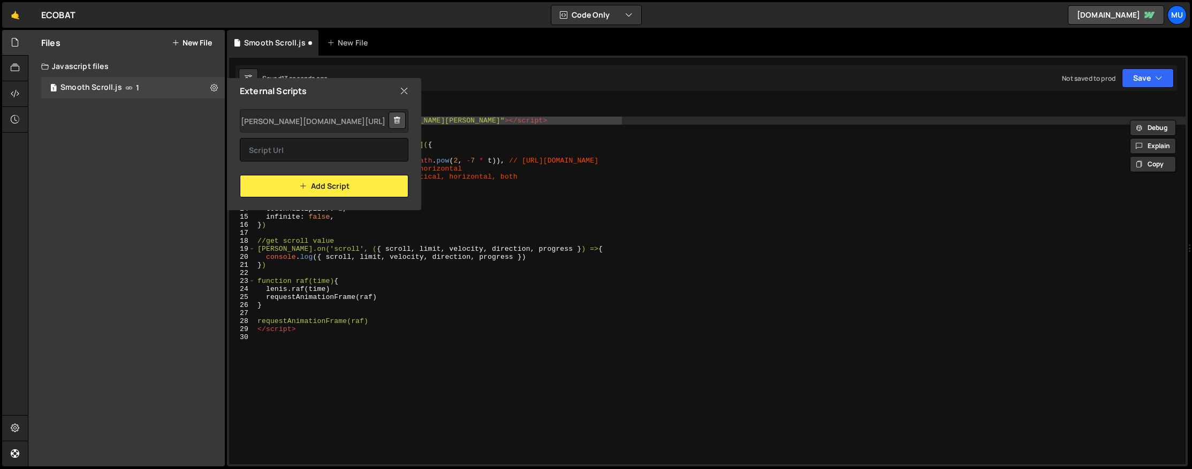
click at [402, 90] on icon at bounding box center [404, 91] width 9 height 12
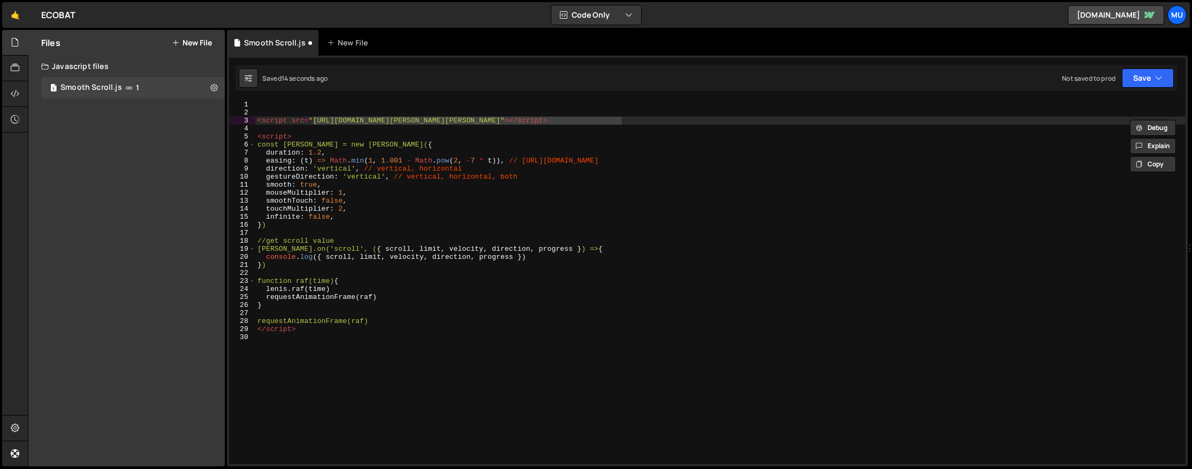
click at [293, 123] on div "< script src = "https://cdn.jsdelivr.net/gh/studio-freight/lenis@0.2.28/bundled…" at bounding box center [720, 291] width 930 height 380
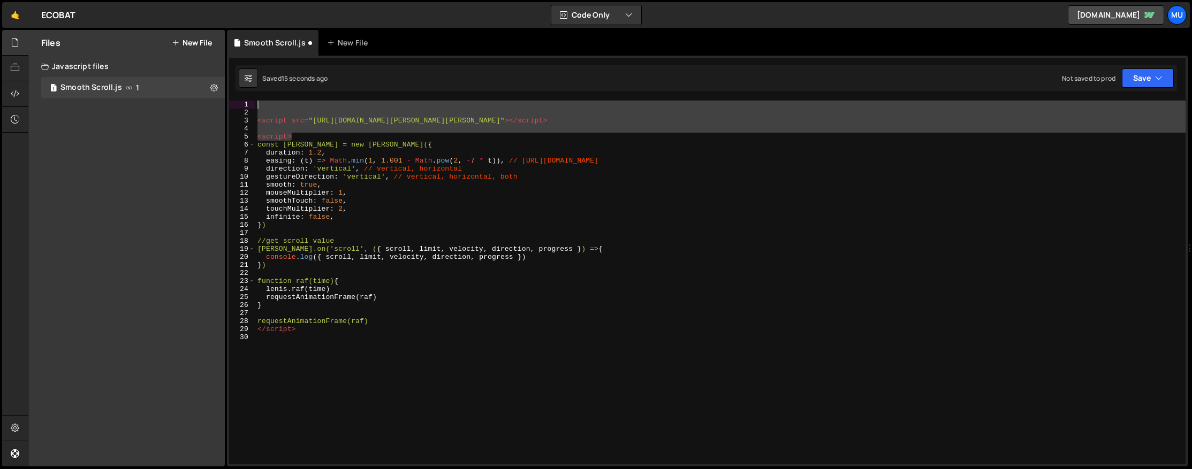
drag, startPoint x: 284, startPoint y: 125, endPoint x: 245, endPoint y: 96, distance: 48.6
click at [245, 96] on div "1 Type cmd + s to save your Javascript file. הההההההההההההההההההההההההההההההההה…" at bounding box center [707, 261] width 961 height 411
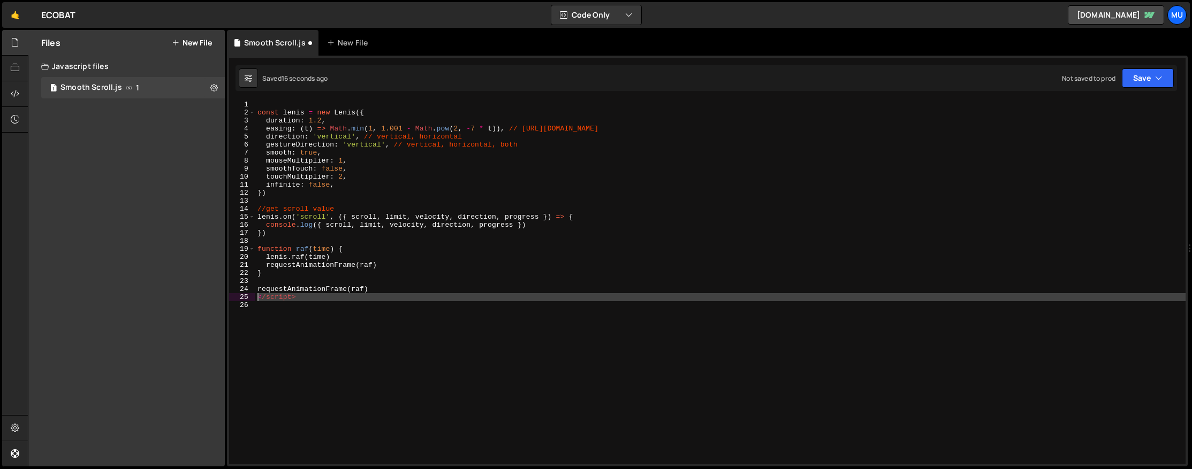
drag, startPoint x: 266, startPoint y: 305, endPoint x: 244, endPoint y: 295, distance: 23.3
click at [244, 295] on div "1 2 3 4 5 6 7 8 9 10 11 12 13 14 15 16 17 18 19 20 21 22 23 24 25 26 const leni…" at bounding box center [707, 283] width 957 height 364
type textarea "</script>"
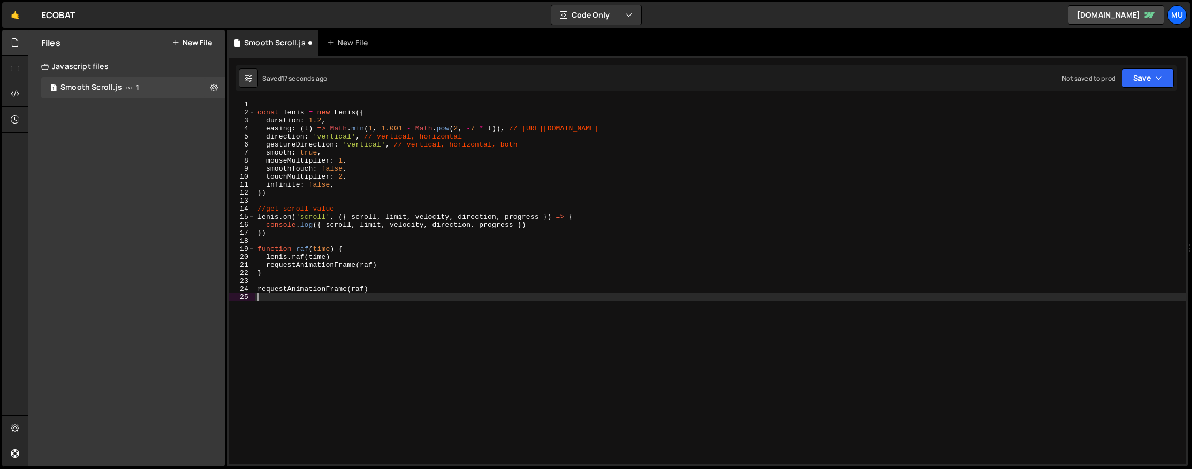
type textarea "requestAnimationFrame(raf)"
click at [257, 108] on div "const lenis = new Lenis ({ duration : 1.2 , easing : ( t ) => Math . min ( 1 , …" at bounding box center [720, 291] width 930 height 380
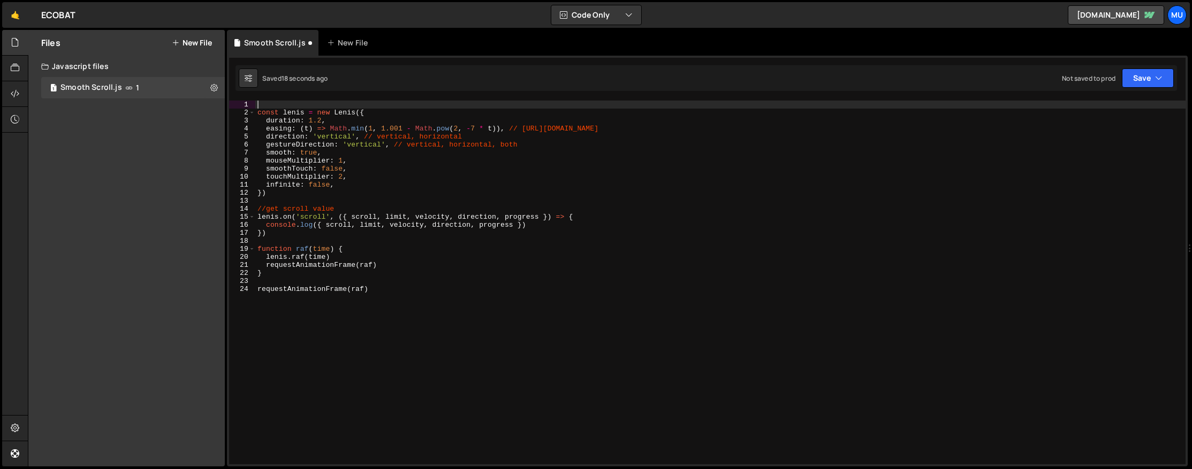
click at [257, 110] on div "const lenis = new Lenis ({ duration : 1.2 , easing : ( t ) => Math . min ( 1 , …" at bounding box center [720, 291] width 930 height 380
type textarea "const lenis = new Lenis({"
click at [21, 14] on link "🤙" at bounding box center [15, 15] width 26 height 26
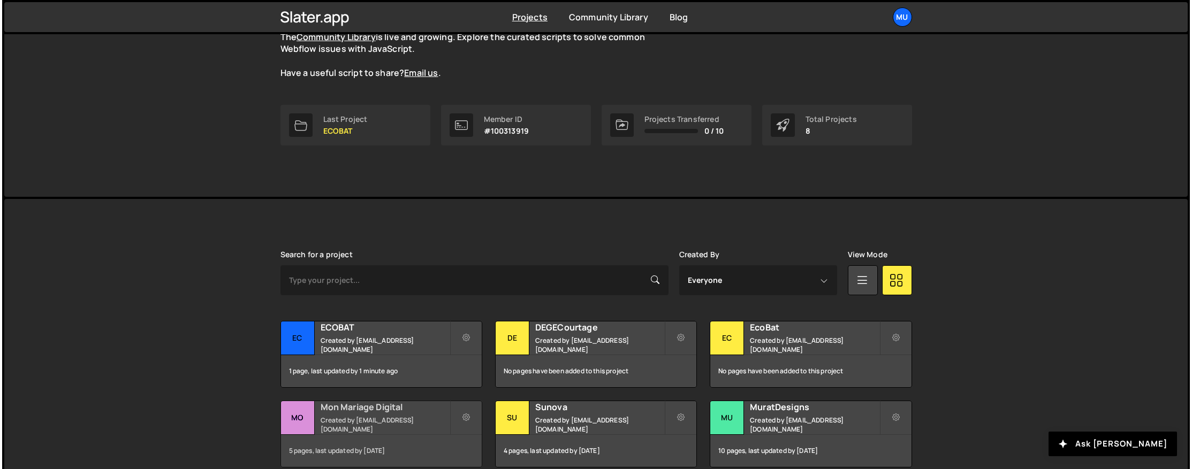
scroll to position [241, 0]
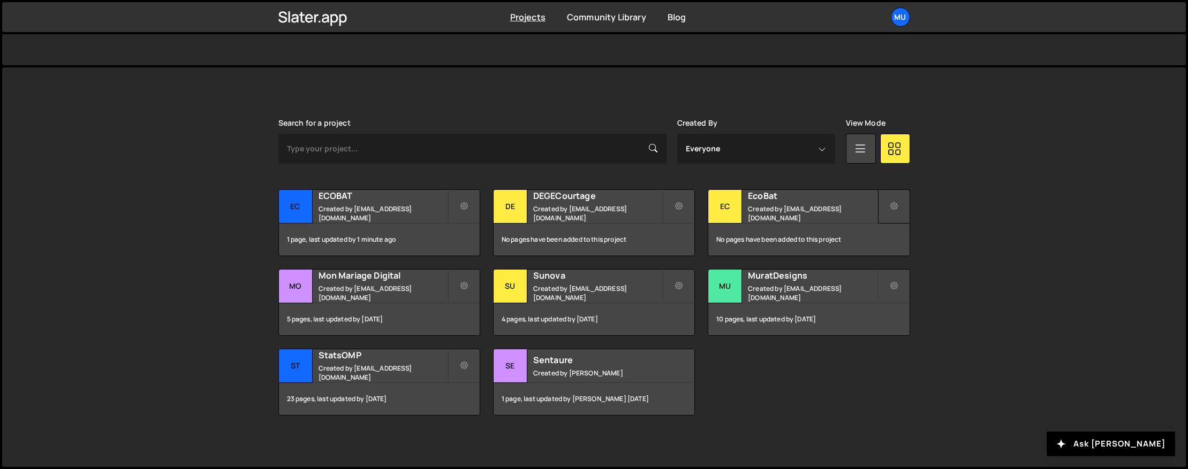
click at [892, 203] on icon at bounding box center [893, 206] width 7 height 11
click at [912, 266] on link "Delete Project" at bounding box center [941, 267] width 127 height 17
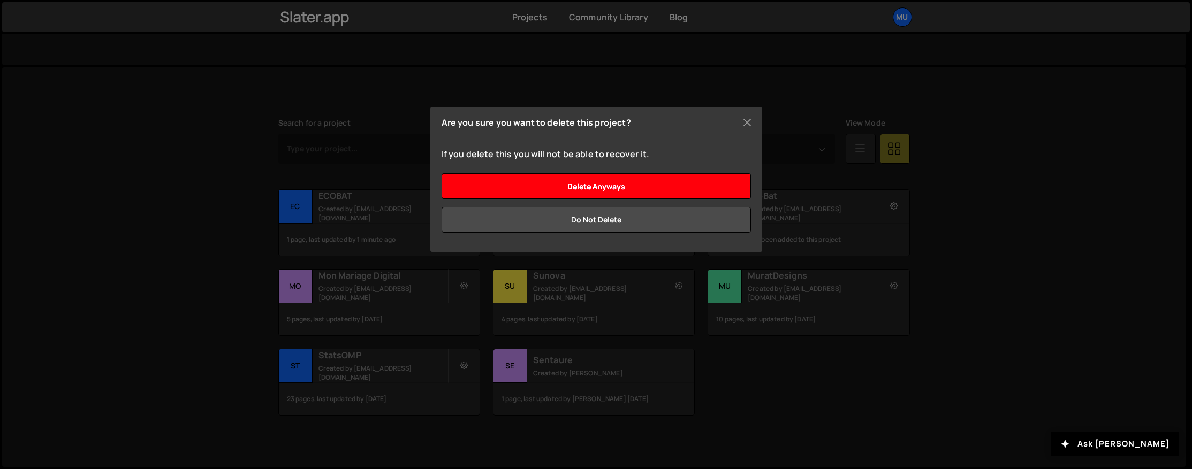
click at [693, 186] on input "Delete anyways" at bounding box center [596, 186] width 309 height 26
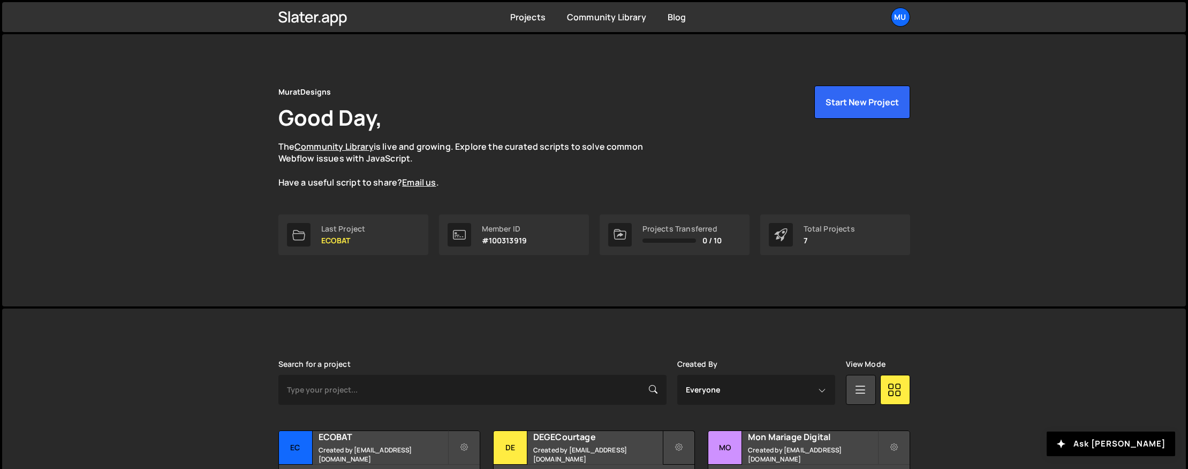
click at [677, 437] on button at bounding box center [679, 448] width 32 height 34
click at [677, 428] on link "Delete Project" at bounding box center [726, 420] width 127 height 17
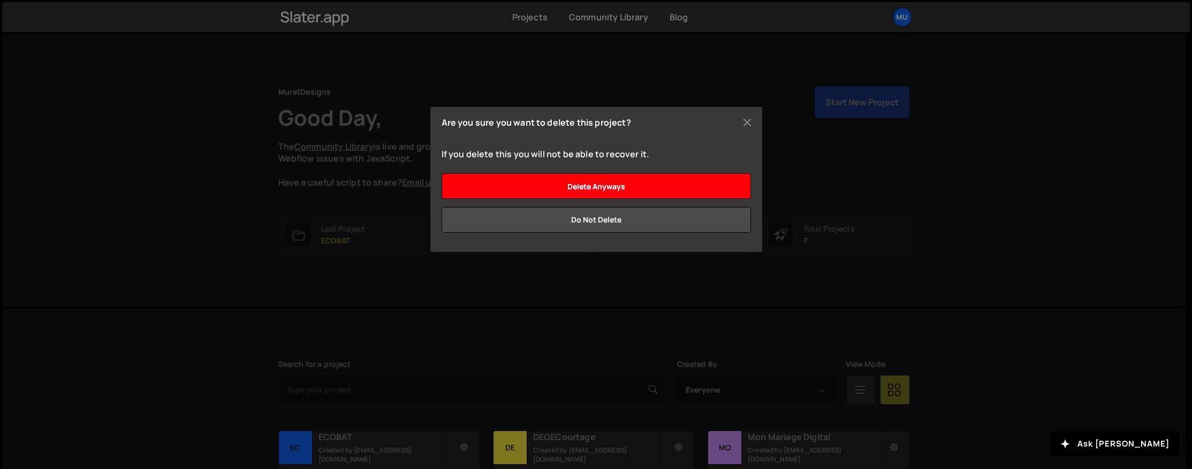
click at [656, 186] on input "Delete anyways" at bounding box center [596, 186] width 309 height 26
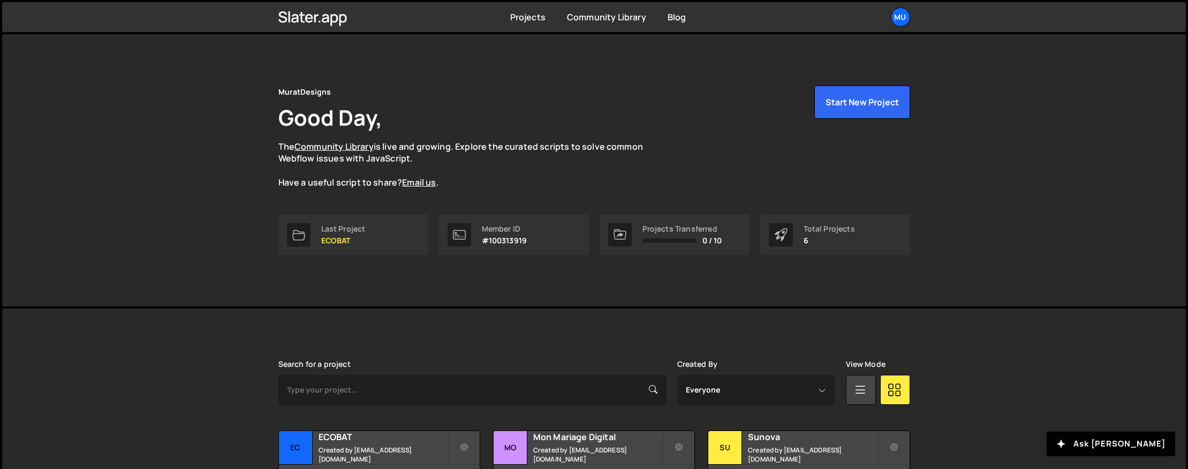
scroll to position [162, 0]
